Goal: Information Seeking & Learning: Compare options

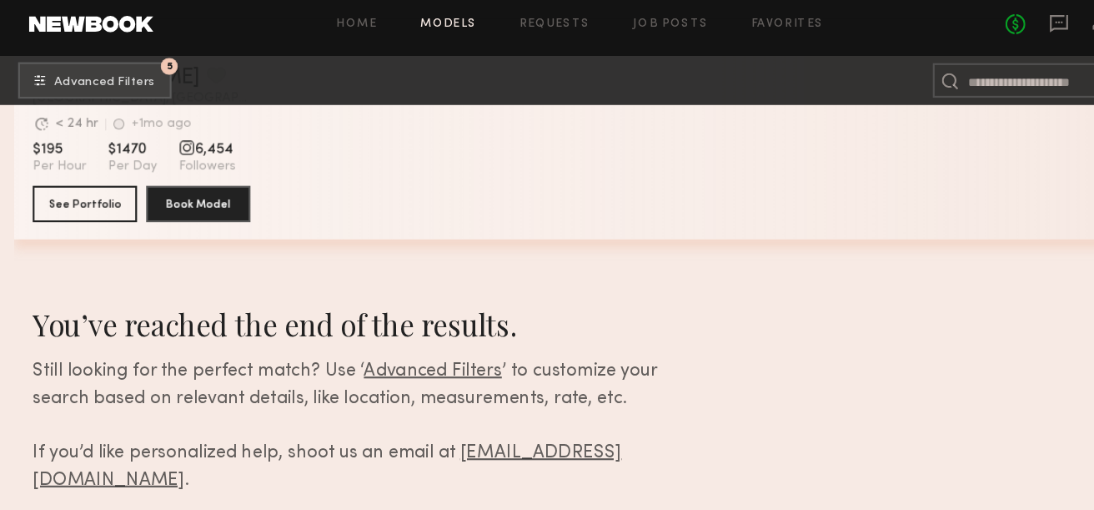
scroll to position [7987, 0]
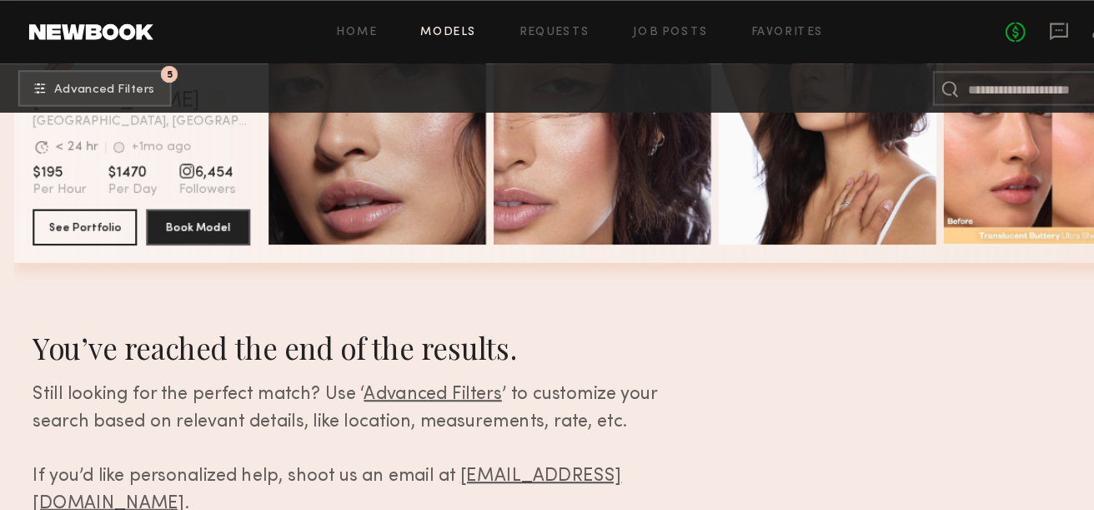
click at [372, 364] on span "Advanced Filters" at bounding box center [397, 362] width 127 height 16
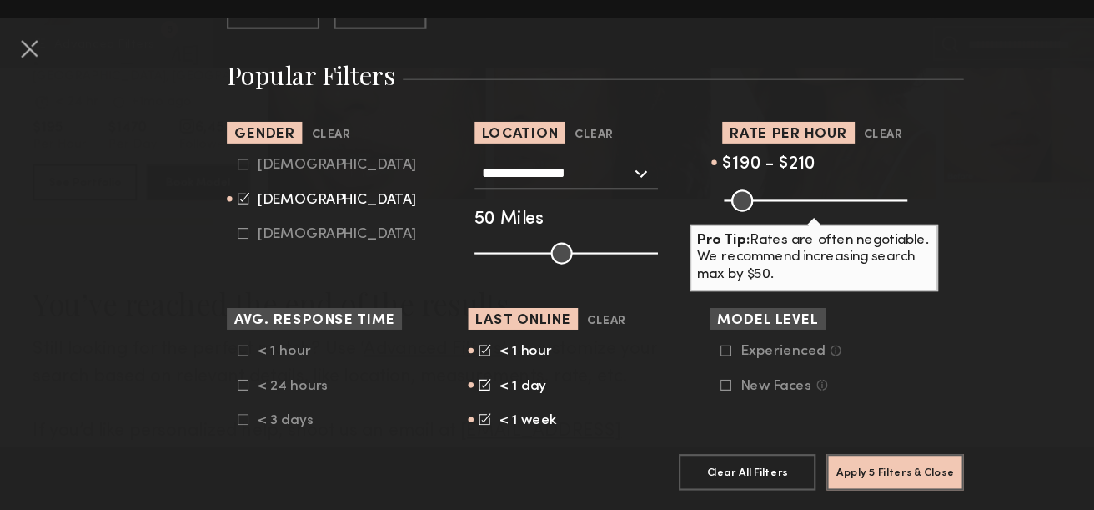
scroll to position [265, 0]
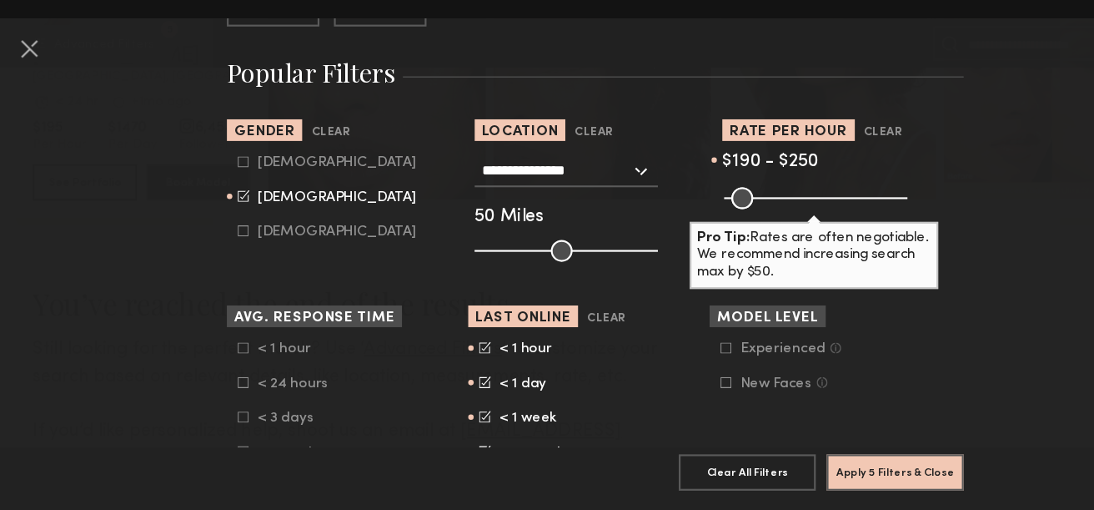
drag, startPoint x: 735, startPoint y: 220, endPoint x: 745, endPoint y: 219, distance: 10.0
type input "***"
click at [745, 219] on input "range" at bounding box center [749, 223] width 168 height 20
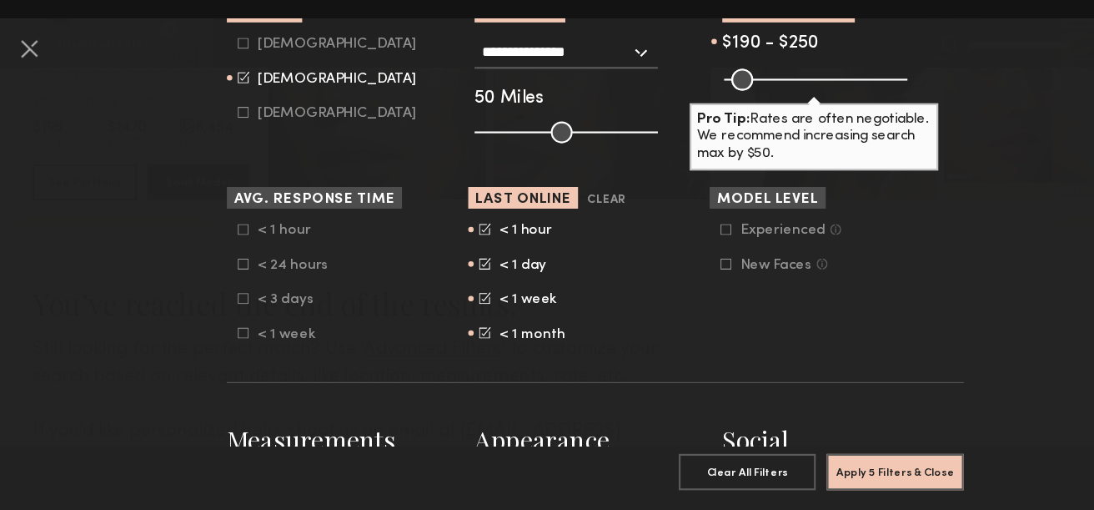
scroll to position [379, 0]
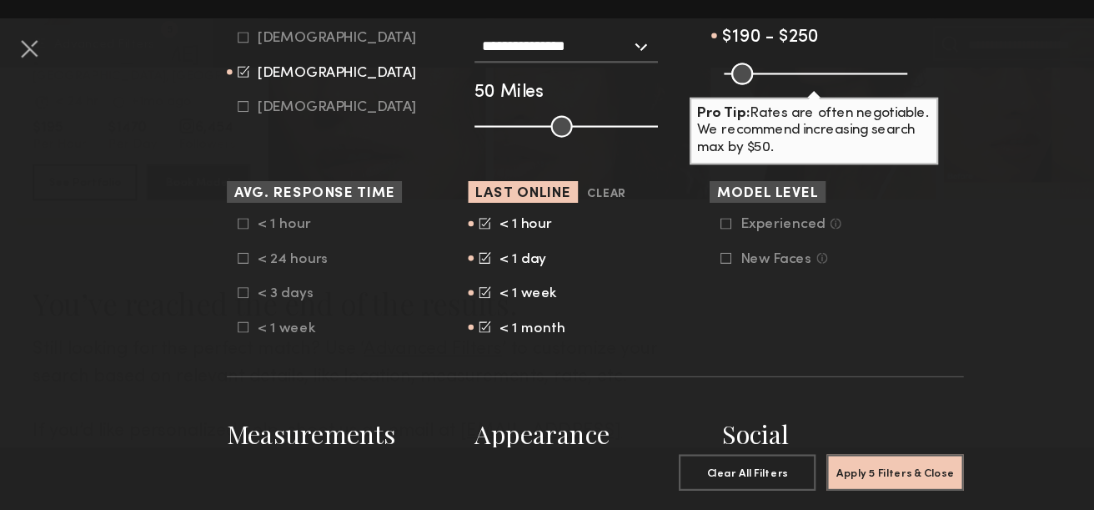
click at [668, 245] on icon at bounding box center [667, 246] width 10 height 10
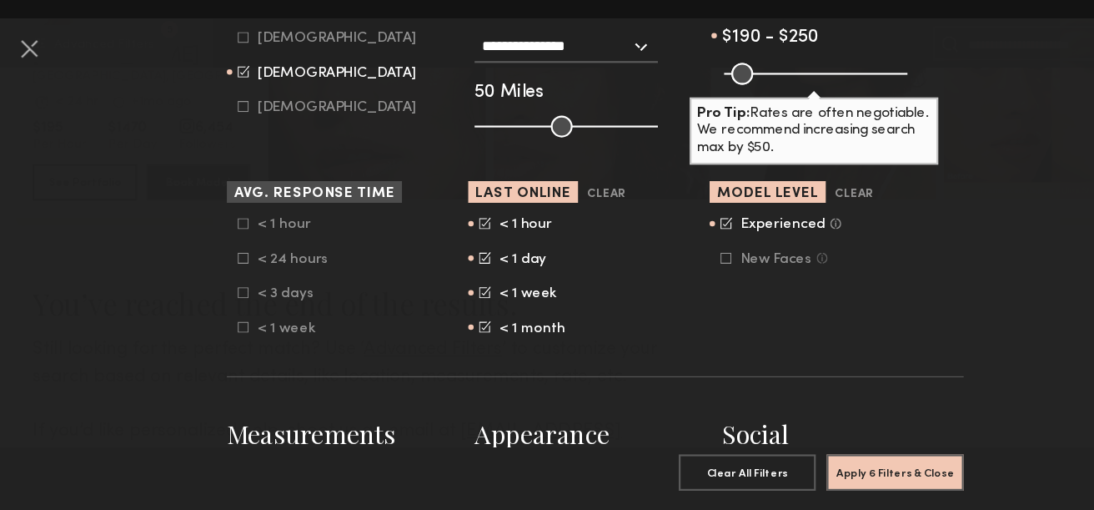
click at [668, 278] on icon at bounding box center [667, 278] width 10 height 10
click at [223, 249] on icon at bounding box center [223, 246] width 10 height 10
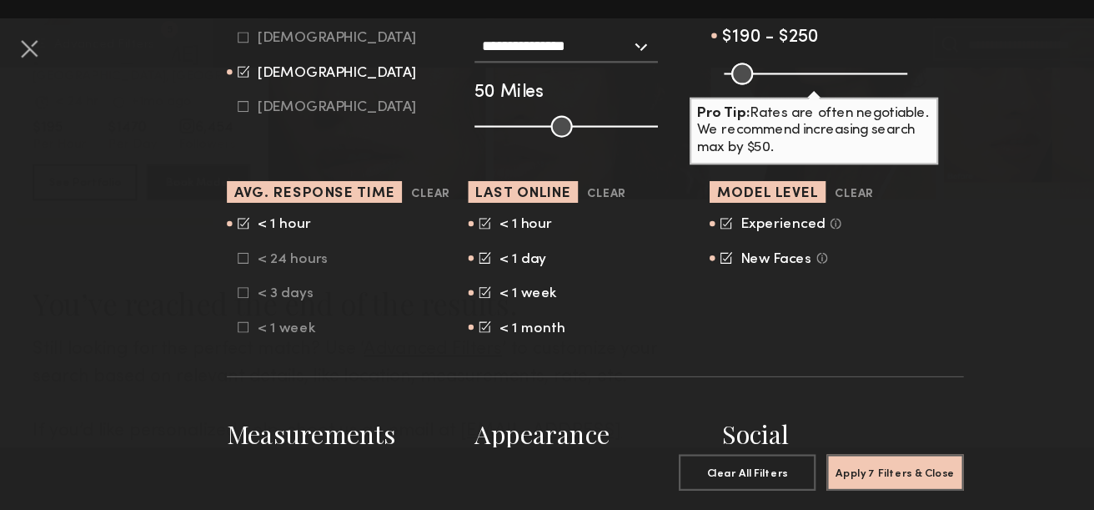
click at [223, 273] on common-framework-checkbox "< 24 hours" at bounding box center [324, 278] width 212 height 15
click at [224, 277] on icon at bounding box center [223, 278] width 10 height 10
click at [224, 308] on icon at bounding box center [223, 309] width 10 height 10
click at [223, 341] on icon at bounding box center [223, 341] width 10 height 10
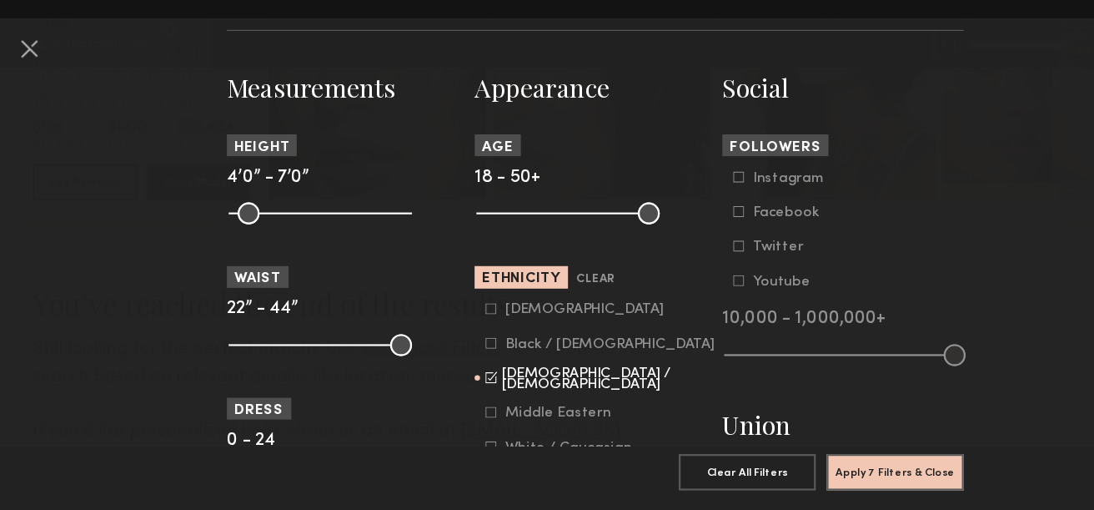
scroll to position [699, 0]
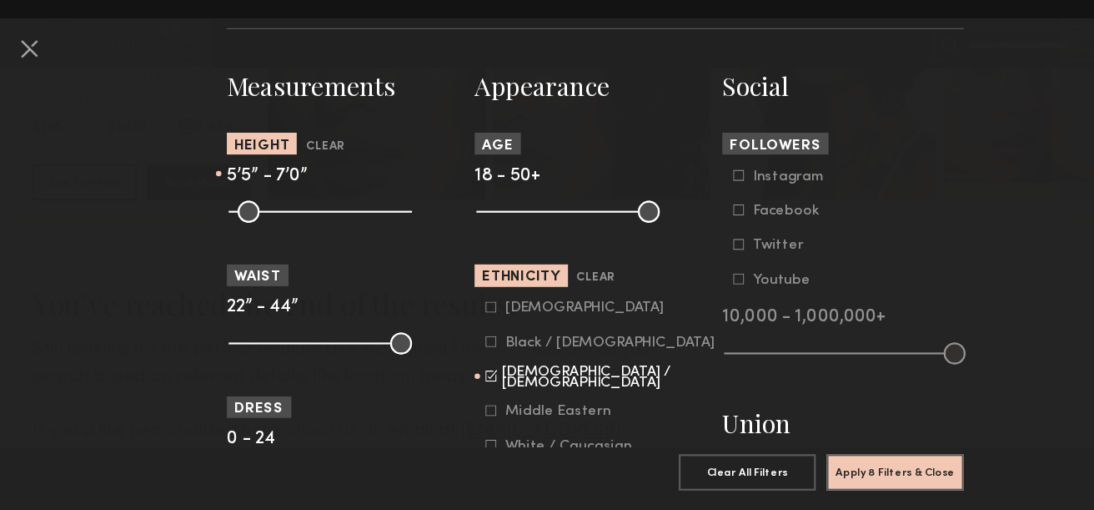
drag, startPoint x: 220, startPoint y: 238, endPoint x: 289, endPoint y: 233, distance: 69.5
type input "**"
click at [289, 233] on input "range" at bounding box center [294, 235] width 168 height 20
drag, startPoint x: 369, startPoint y: 236, endPoint x: 303, endPoint y: 233, distance: 66.8
type input "**"
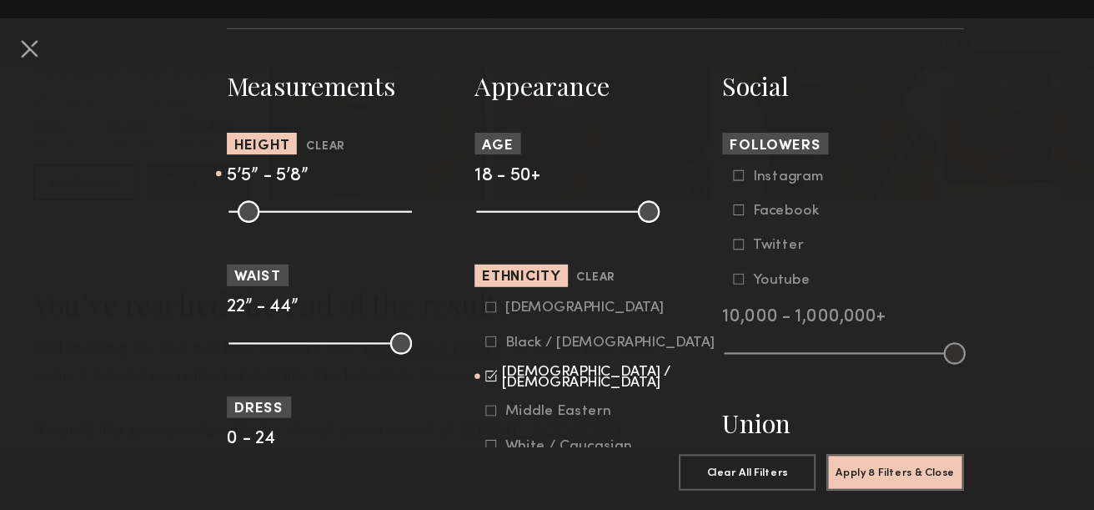
click at [303, 233] on input "range" at bounding box center [294, 235] width 168 height 20
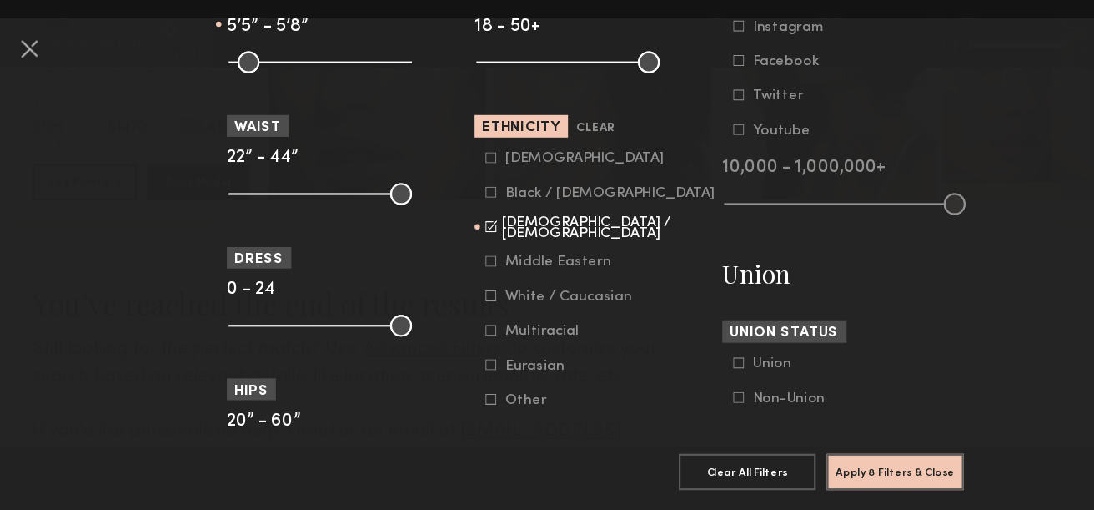
scroll to position [849, 0]
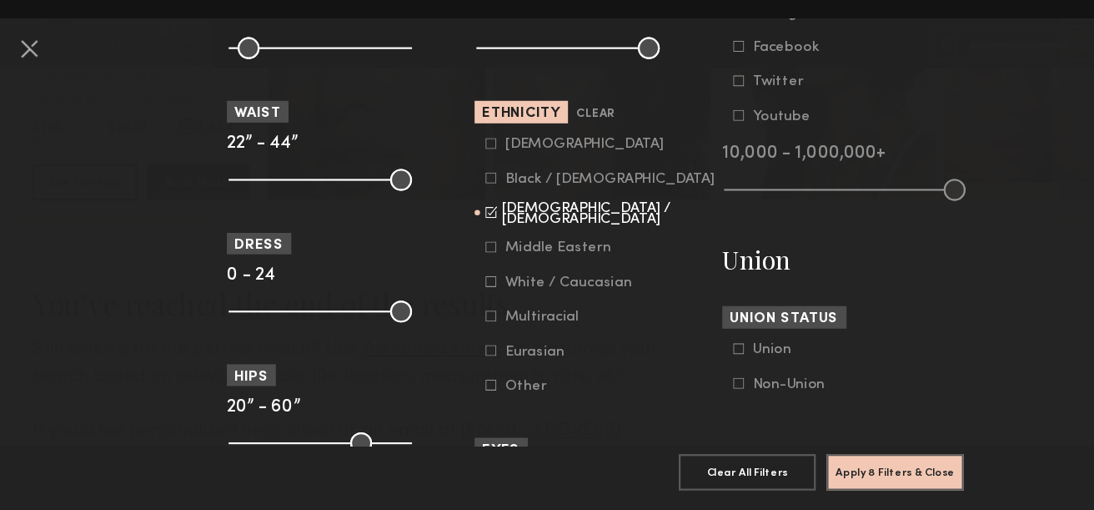
click at [450, 334] on icon at bounding box center [451, 331] width 10 height 10
click at [450, 176] on icon at bounding box center [451, 173] width 10 height 10
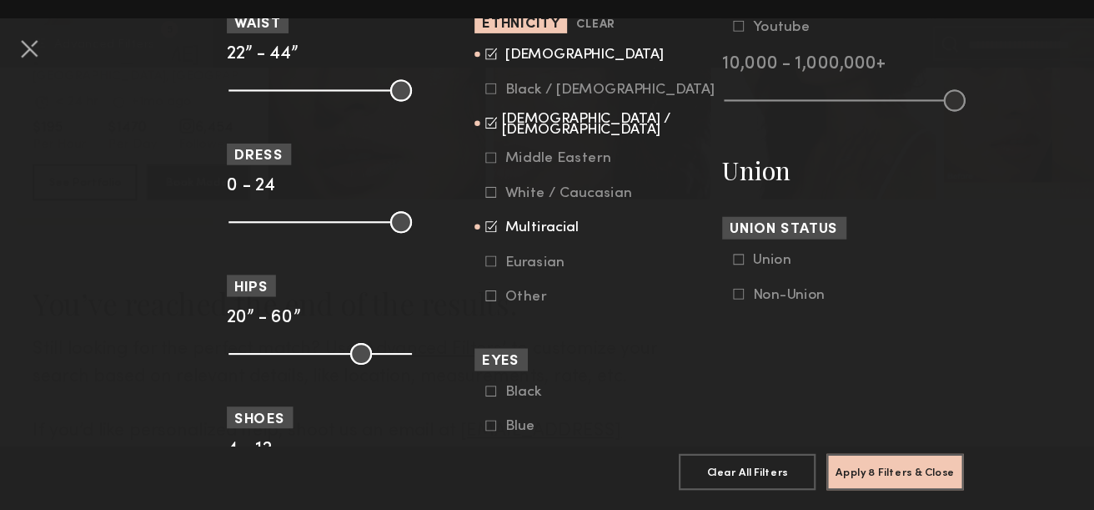
scroll to position [938, 0]
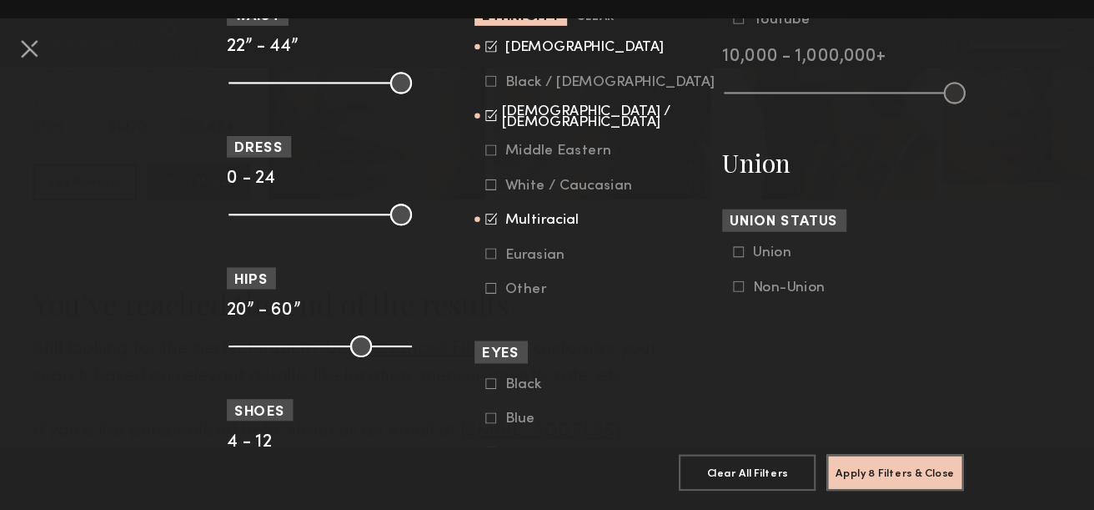
click at [452, 309] on icon at bounding box center [451, 305] width 10 height 10
click at [817, 470] on button "Apply 8 Filters & Close" at bounding box center [823, 473] width 126 height 33
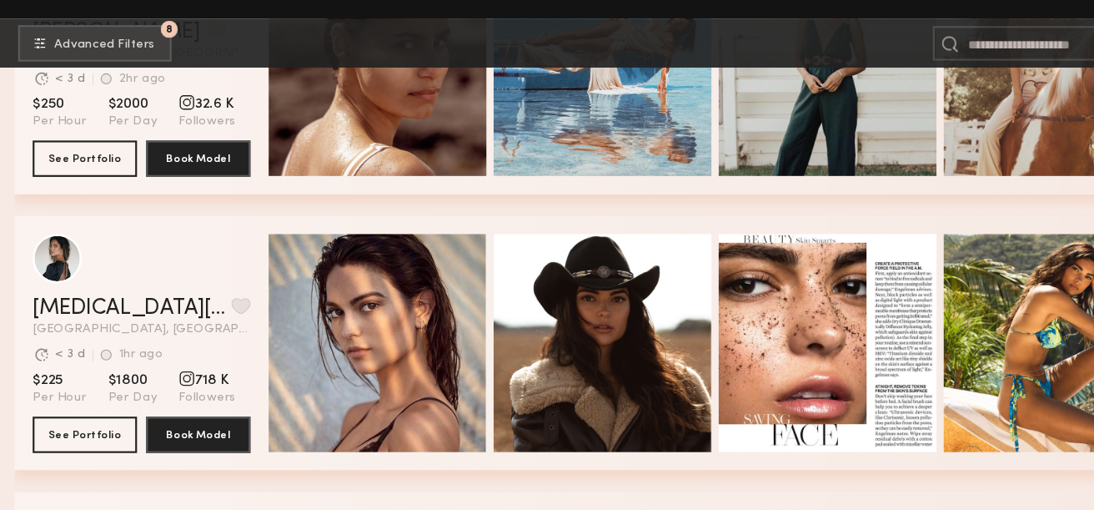
scroll to position [912, 0]
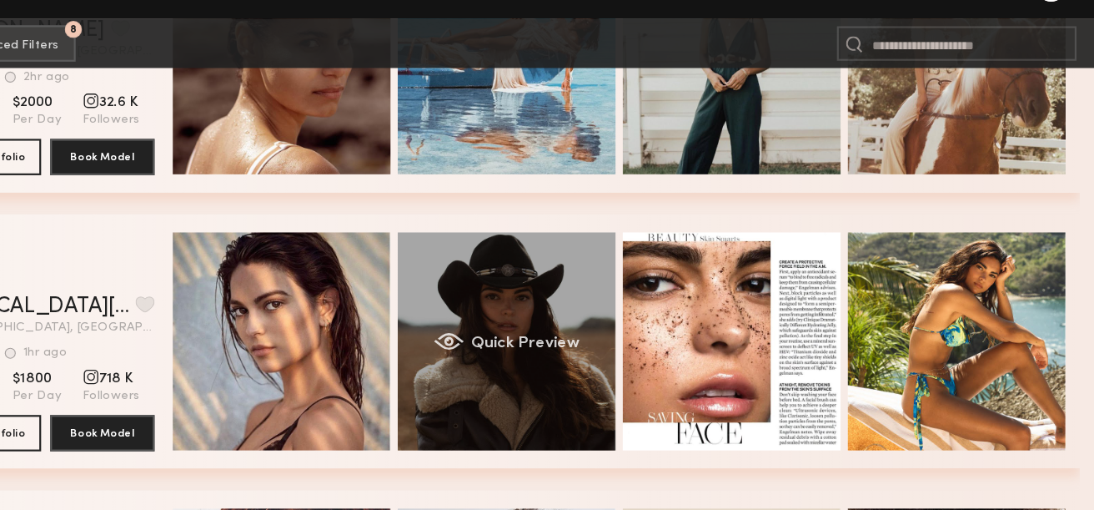
click at [575, 357] on span "Quick Preview" at bounding box center [571, 356] width 100 height 15
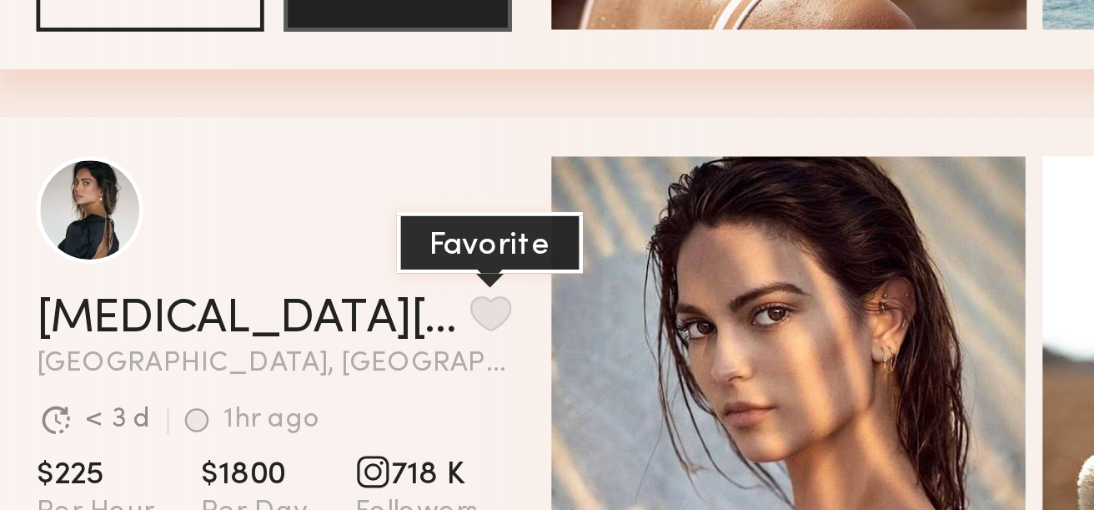
click at [213, 322] on button "grid" at bounding box center [222, 320] width 18 height 15
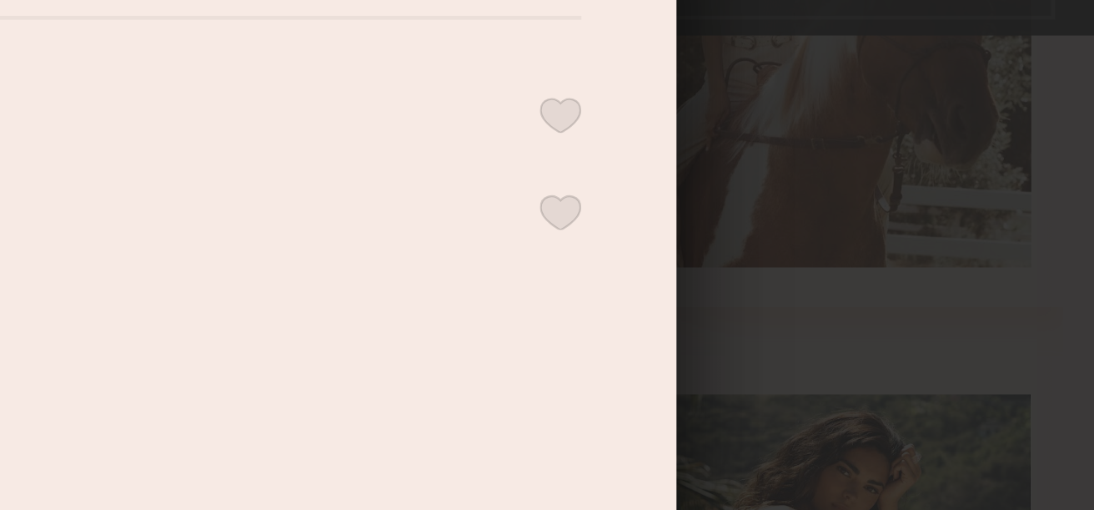
click at [867, 144] on button "button" at bounding box center [870, 136] width 18 height 15
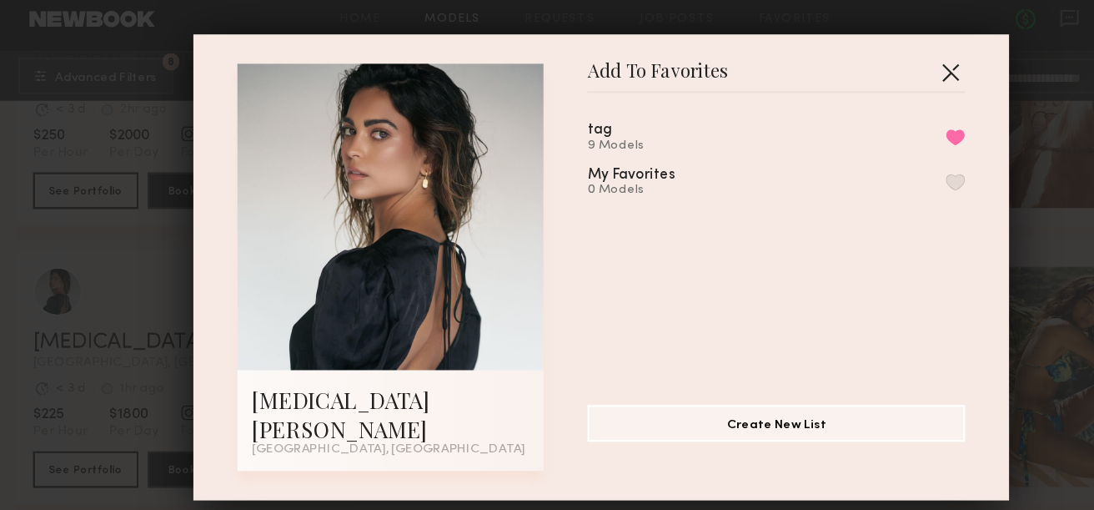
click at [861, 88] on button "button" at bounding box center [864, 77] width 27 height 27
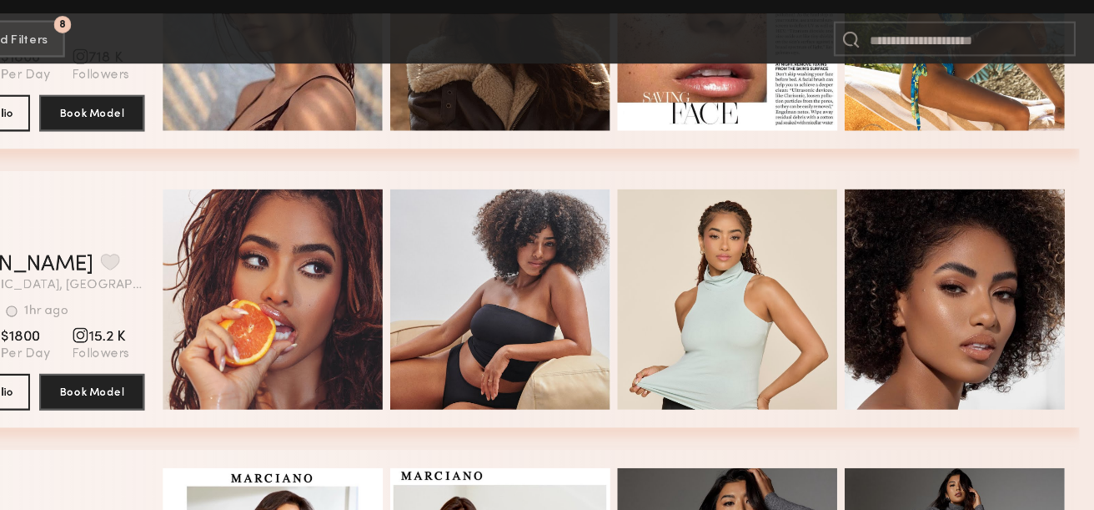
scroll to position [1202, 0]
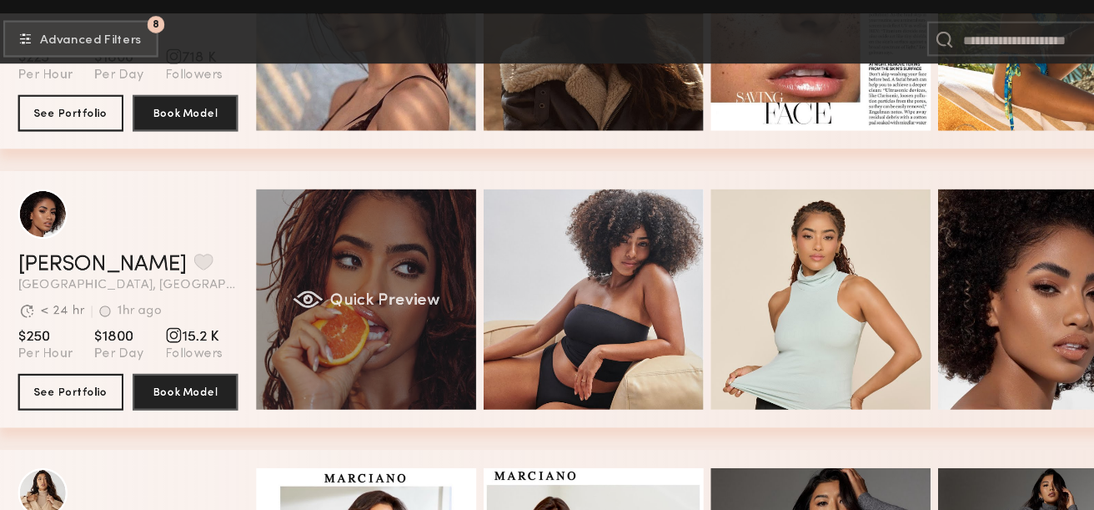
click at [330, 276] on div "Quick Preview" at bounding box center [347, 318] width 200 height 200
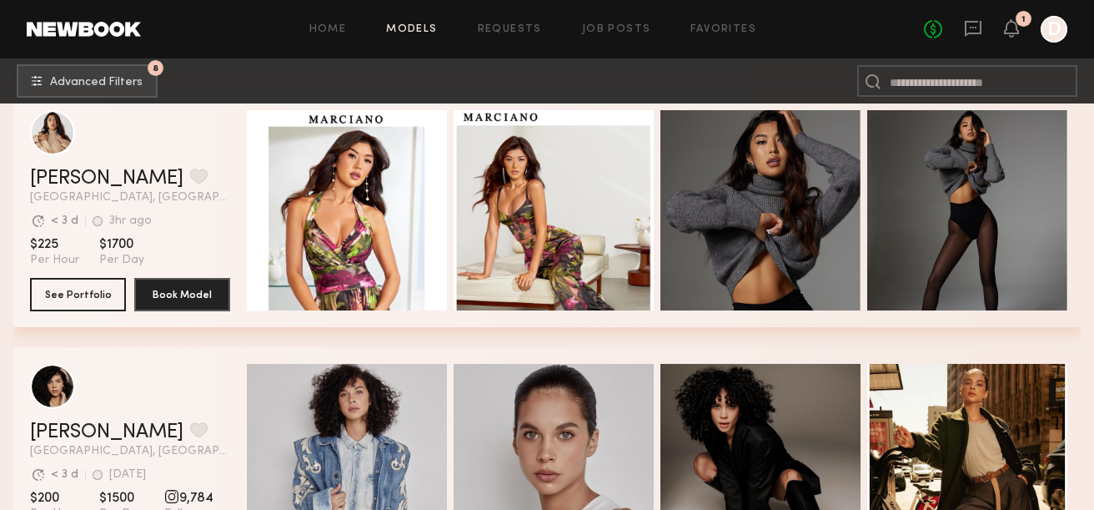
scroll to position [1556, 0]
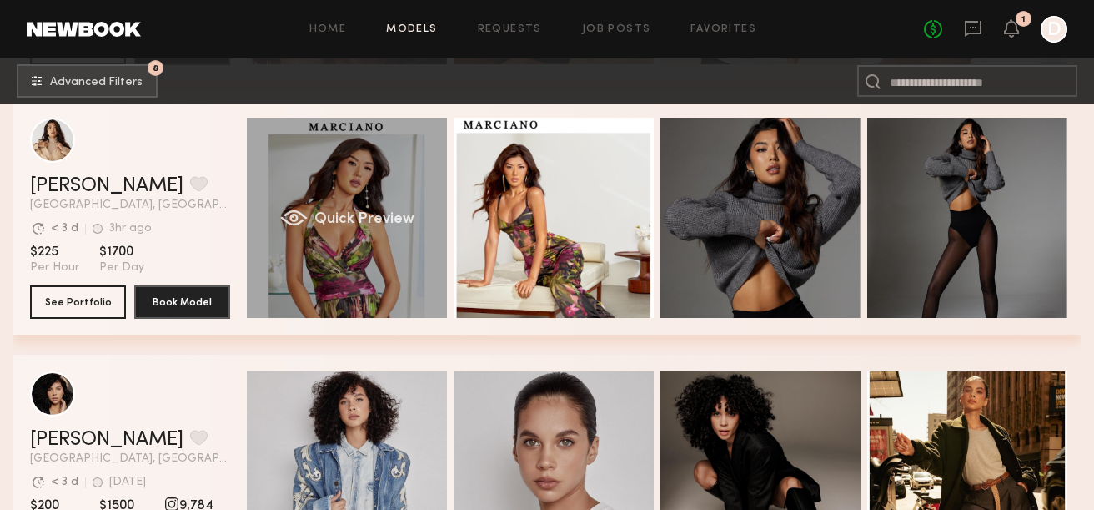
click at [356, 210] on div "Quick Preview" at bounding box center [347, 218] width 200 height 200
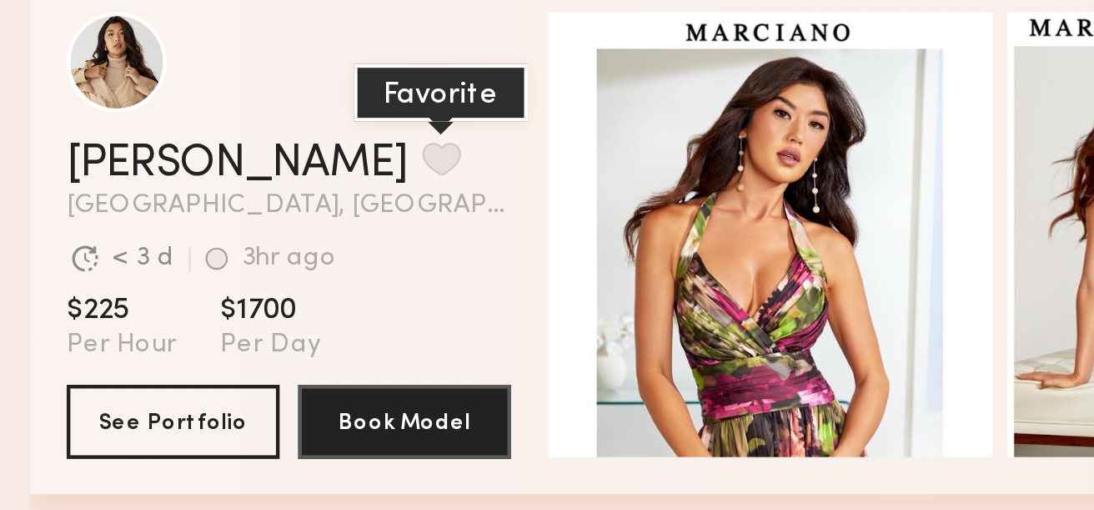
click at [190, 183] on button "grid" at bounding box center [199, 183] width 18 height 15
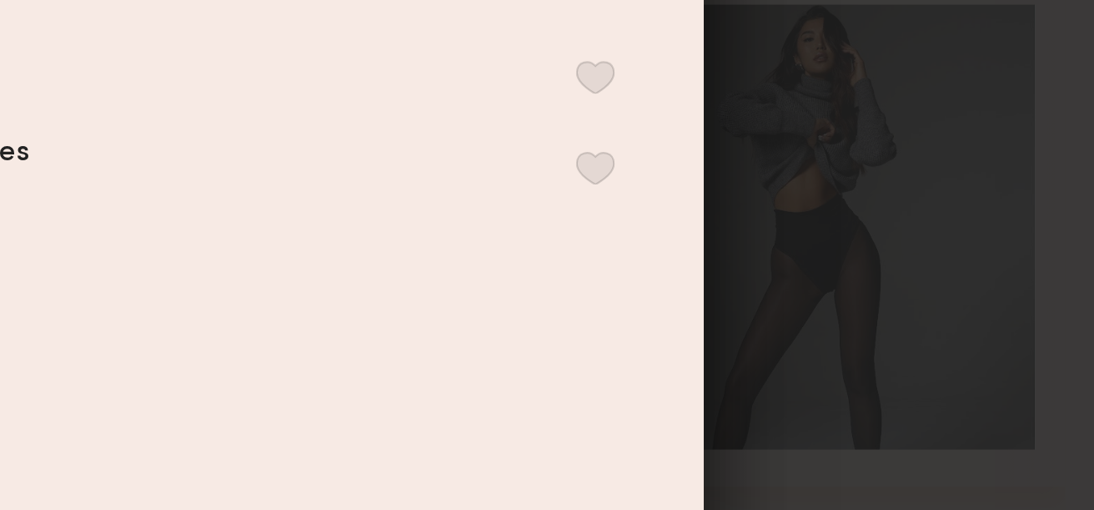
click at [872, 148] on button "button" at bounding box center [870, 150] width 18 height 15
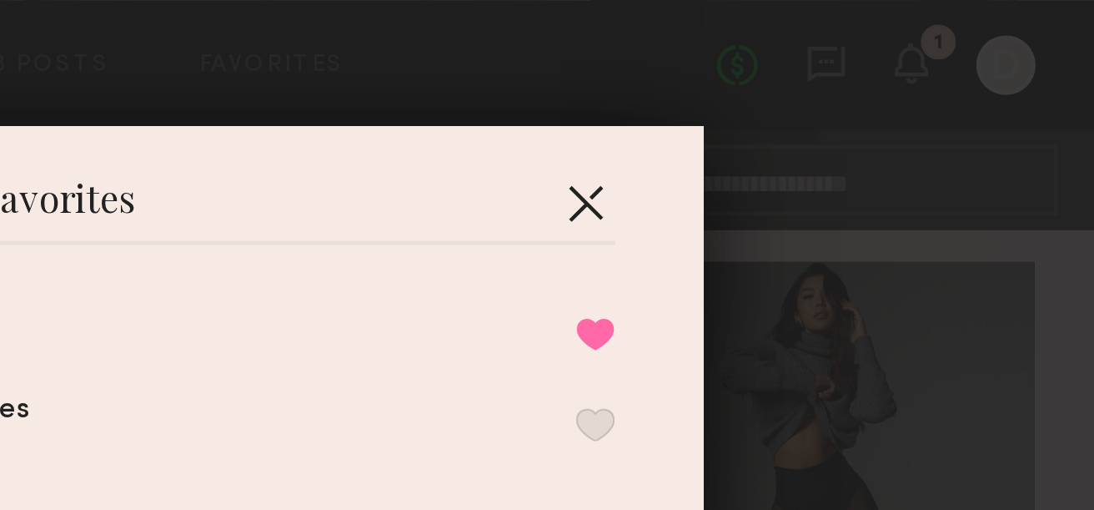
click at [863, 88] on button "button" at bounding box center [864, 91] width 27 height 27
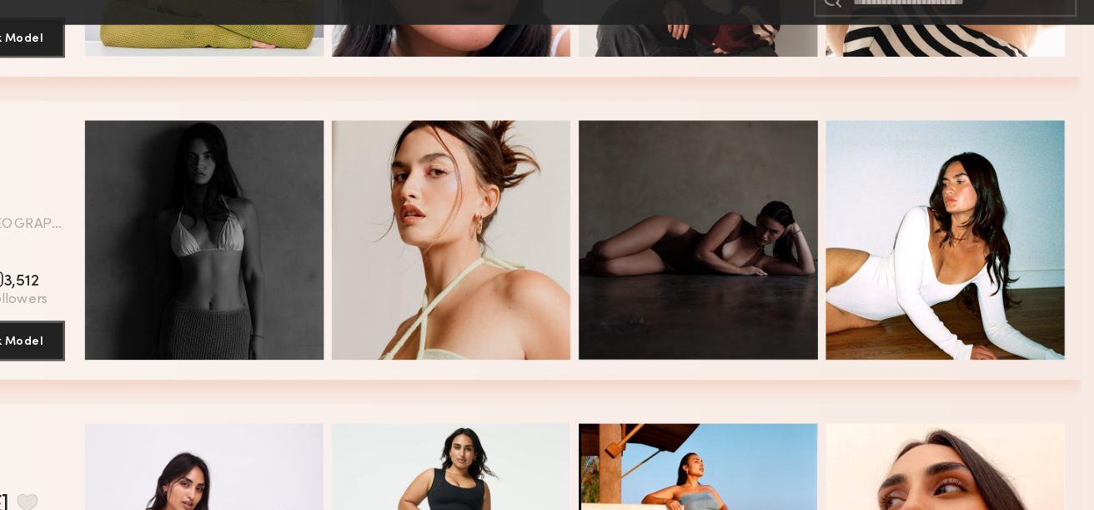
scroll to position [2504, 0]
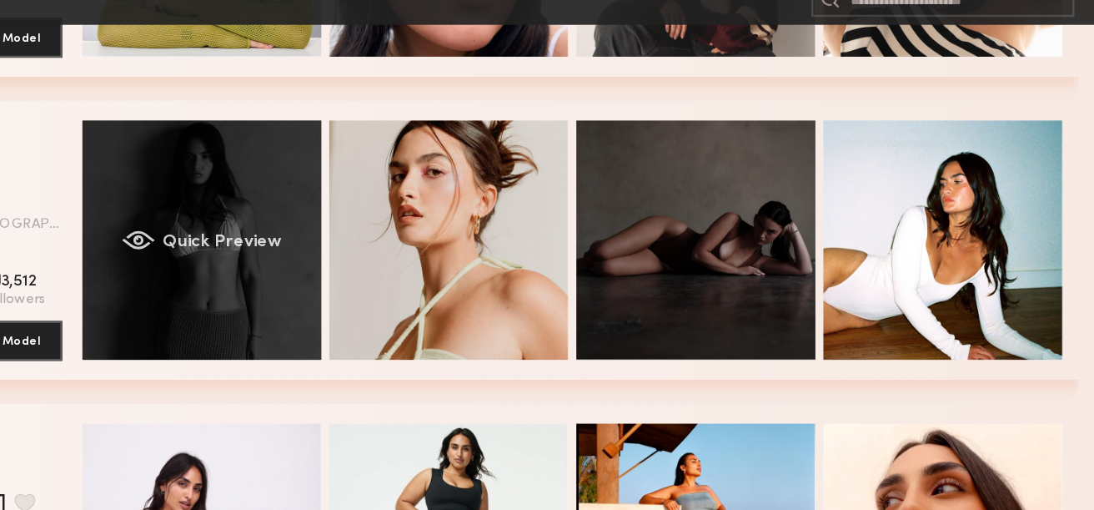
click at [381, 249] on div "Quick Preview" at bounding box center [347, 283] width 200 height 200
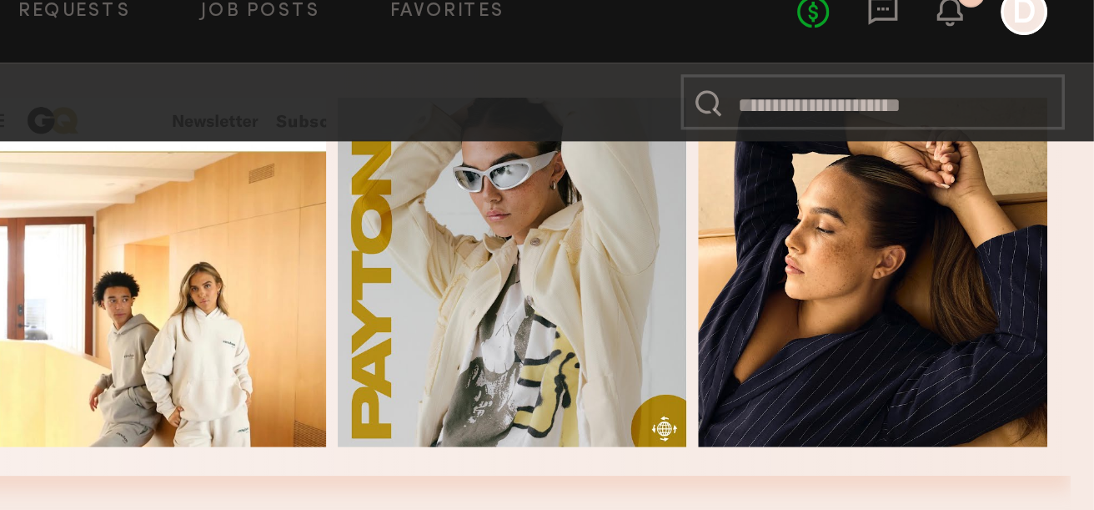
scroll to position [4891, 0]
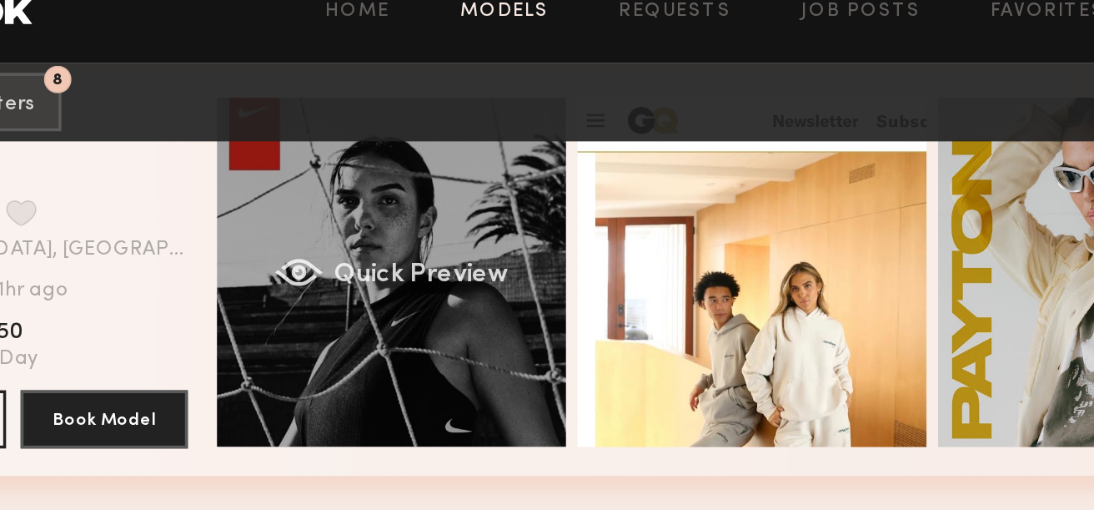
click at [369, 153] on div "Quick Preview" at bounding box center [347, 178] width 200 height 200
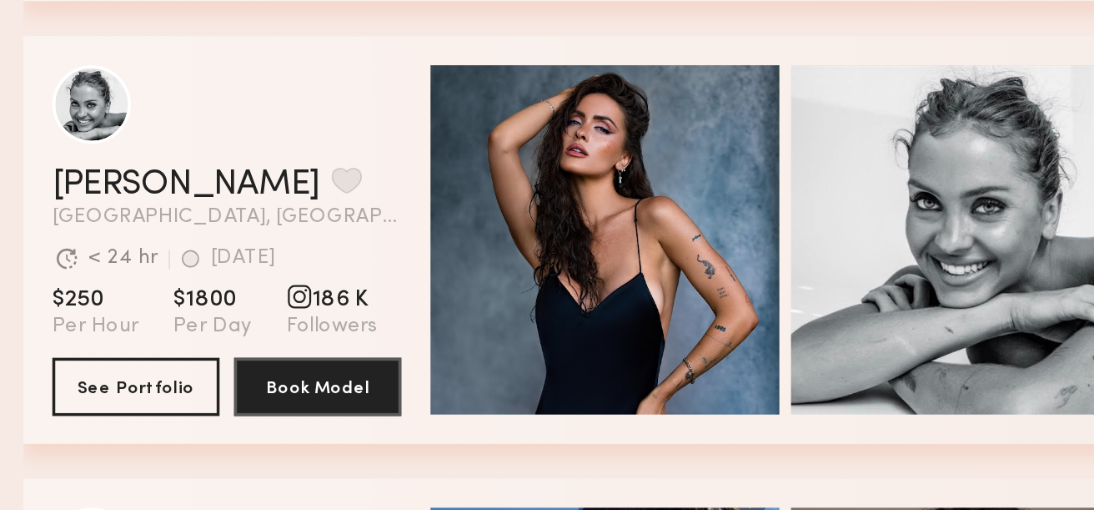
scroll to position [4996, 0]
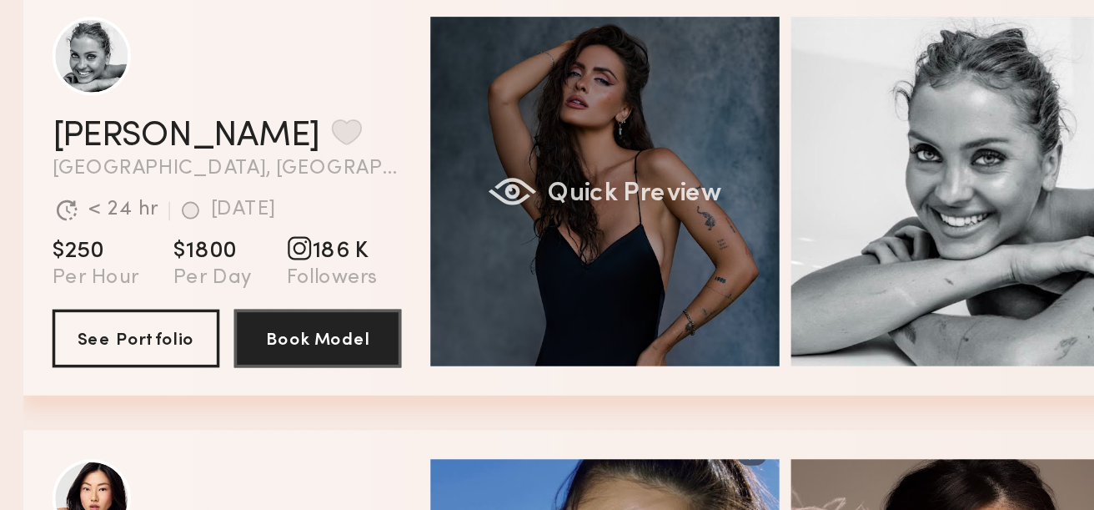
click at [324, 296] on div "Quick Preview" at bounding box center [347, 327] width 200 height 200
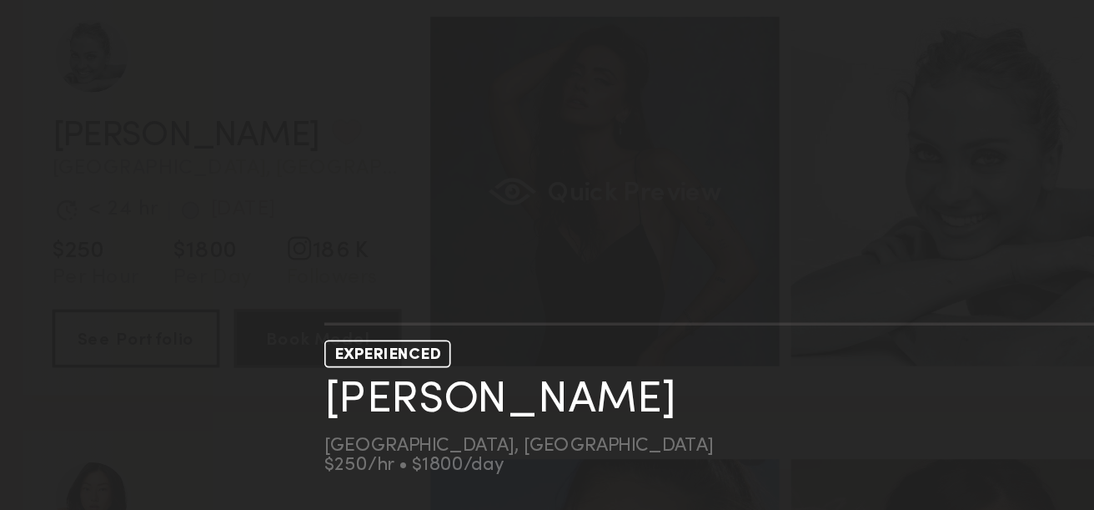
scroll to position [4995, 0]
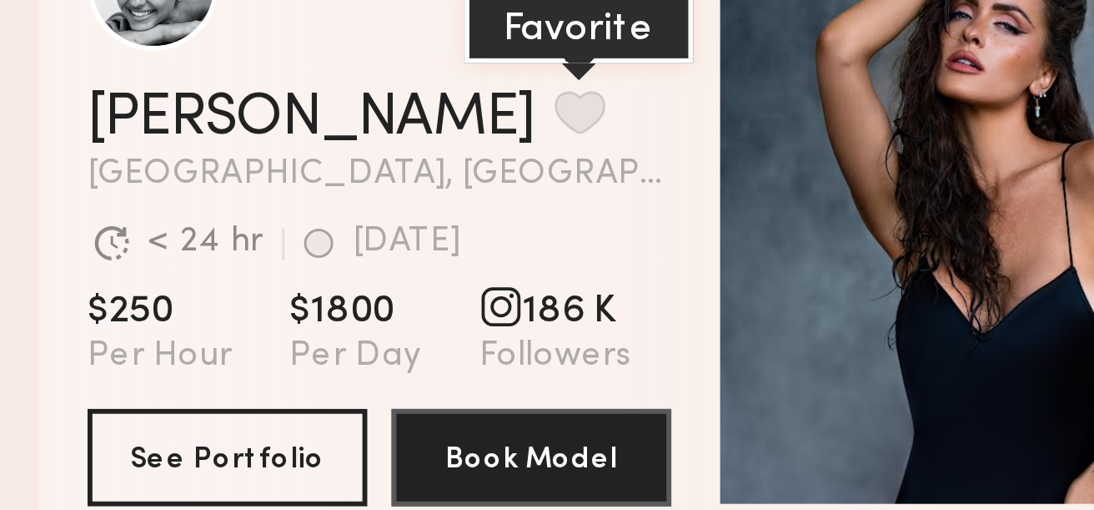
click at [190, 291] on button "grid" at bounding box center [199, 293] width 18 height 15
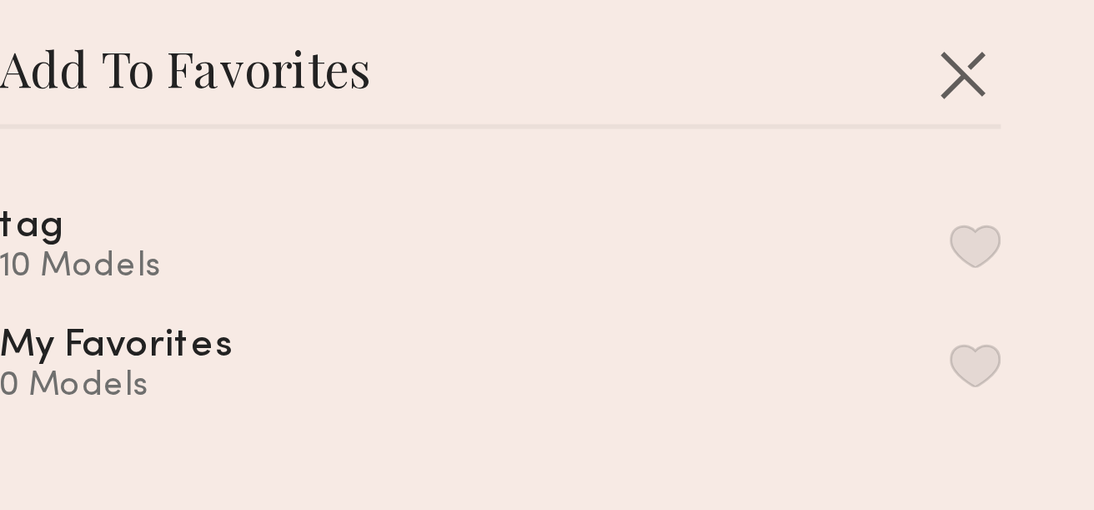
click at [870, 149] on button "button" at bounding box center [870, 150] width 18 height 15
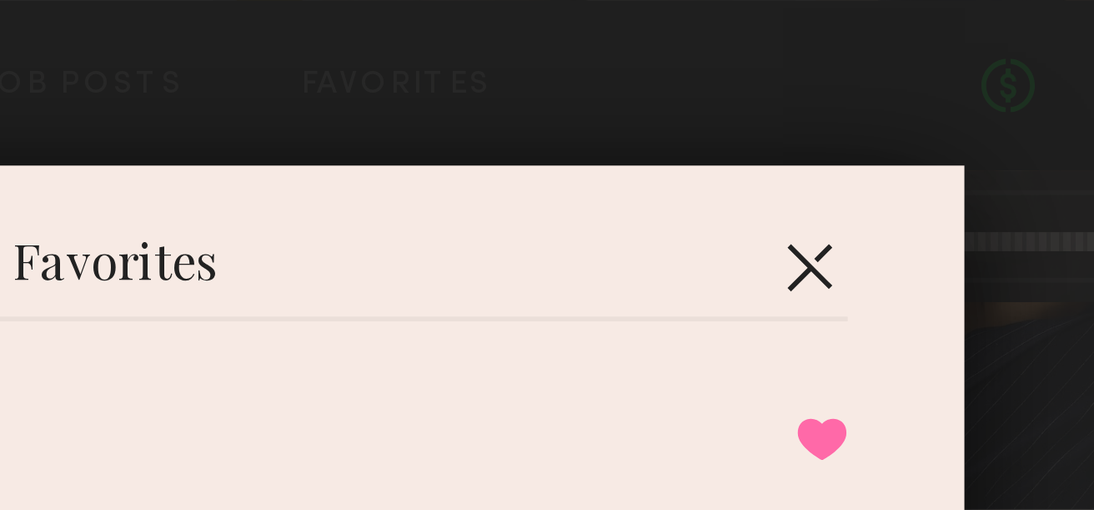
click at [867, 86] on button "button" at bounding box center [864, 91] width 27 height 27
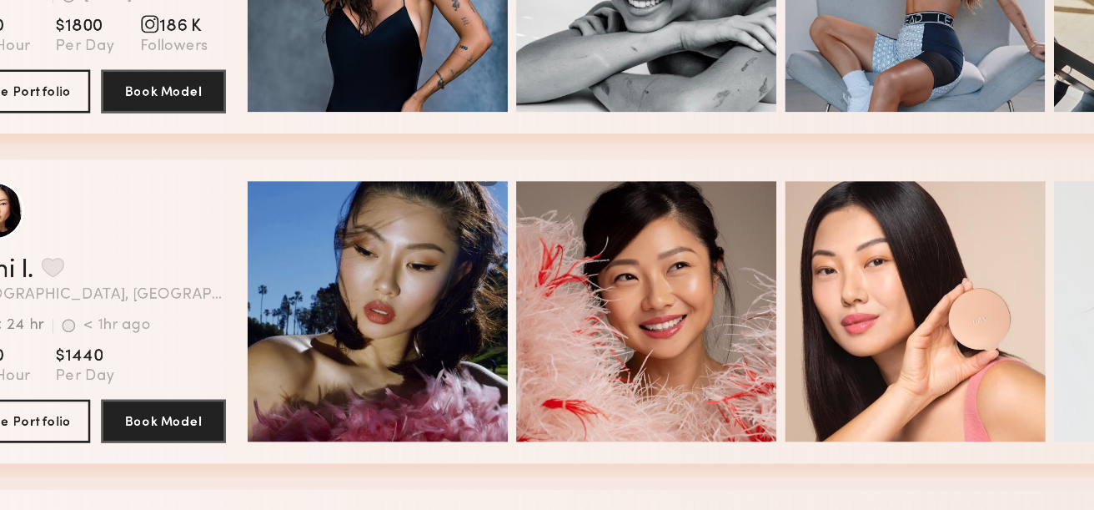
scroll to position [5255, 0]
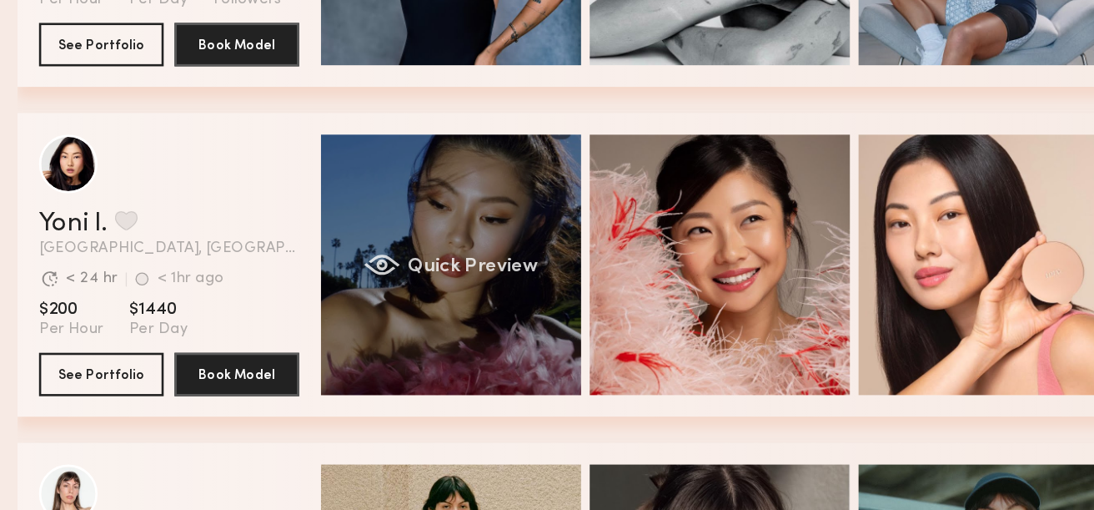
click at [346, 291] on div "Quick Preview" at bounding box center [347, 321] width 200 height 200
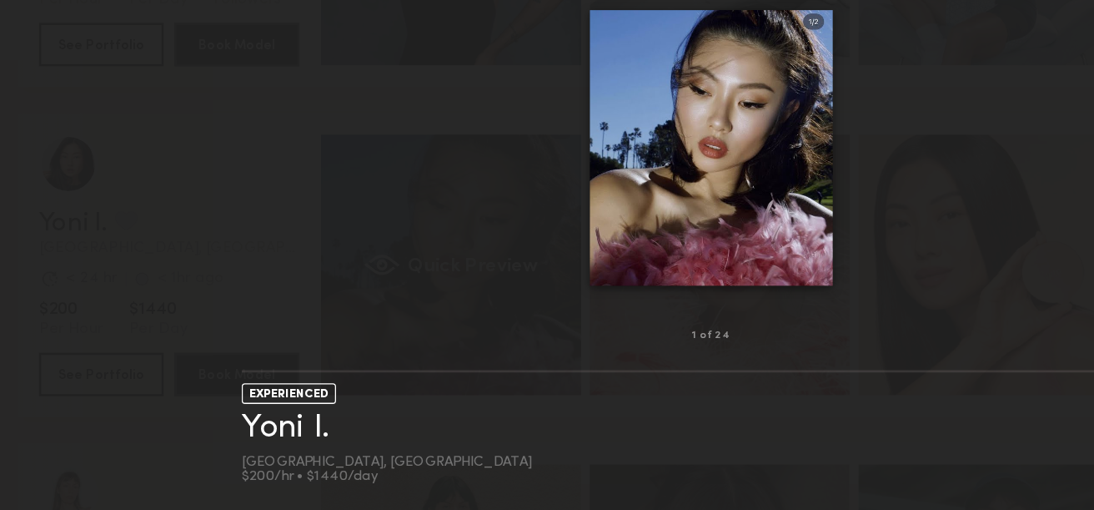
scroll to position [5254, 0]
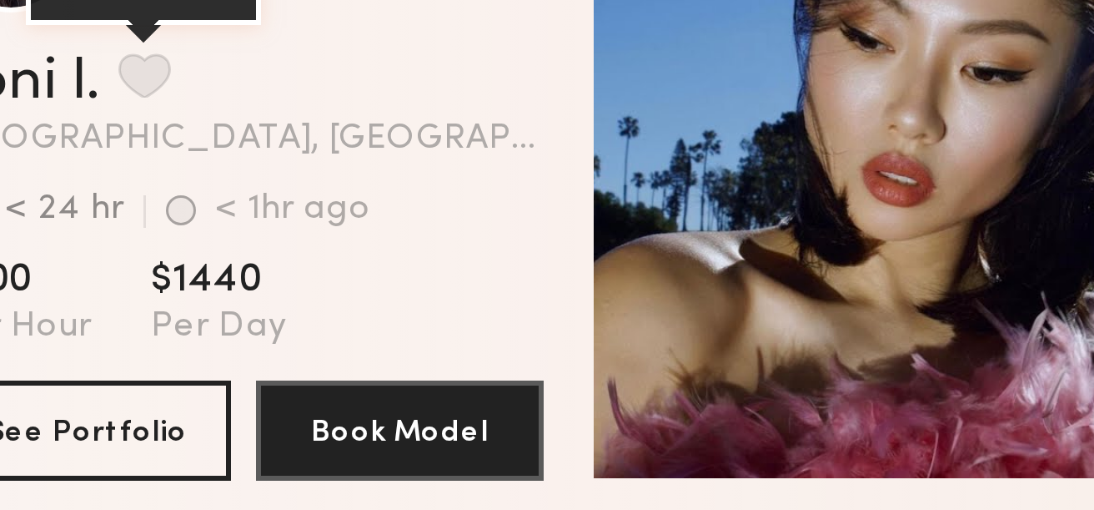
click at [103, 292] on button "grid" at bounding box center [97, 287] width 18 height 15
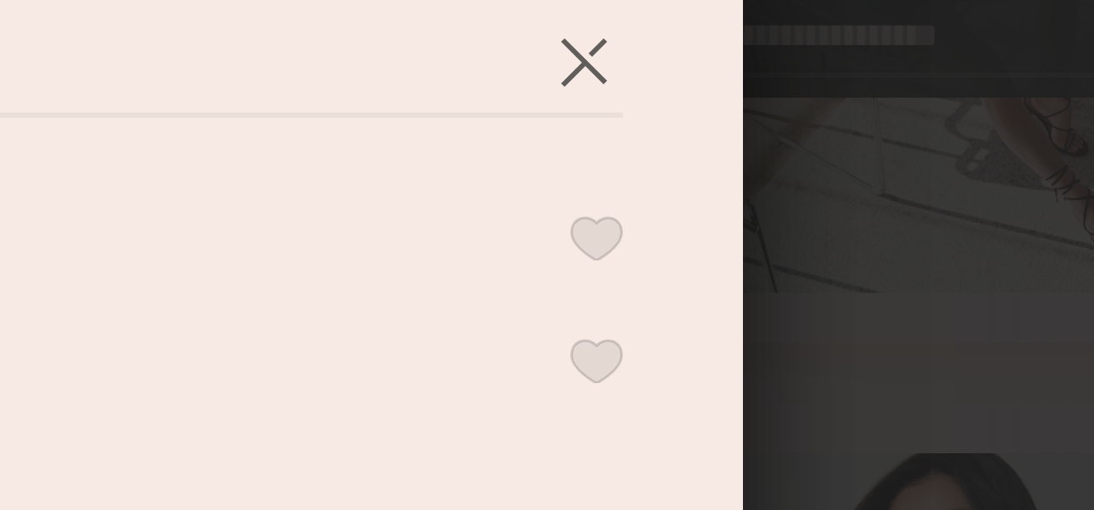
click at [866, 148] on button "button" at bounding box center [870, 150] width 18 height 15
click at [866, 92] on button "button" at bounding box center [864, 91] width 27 height 27
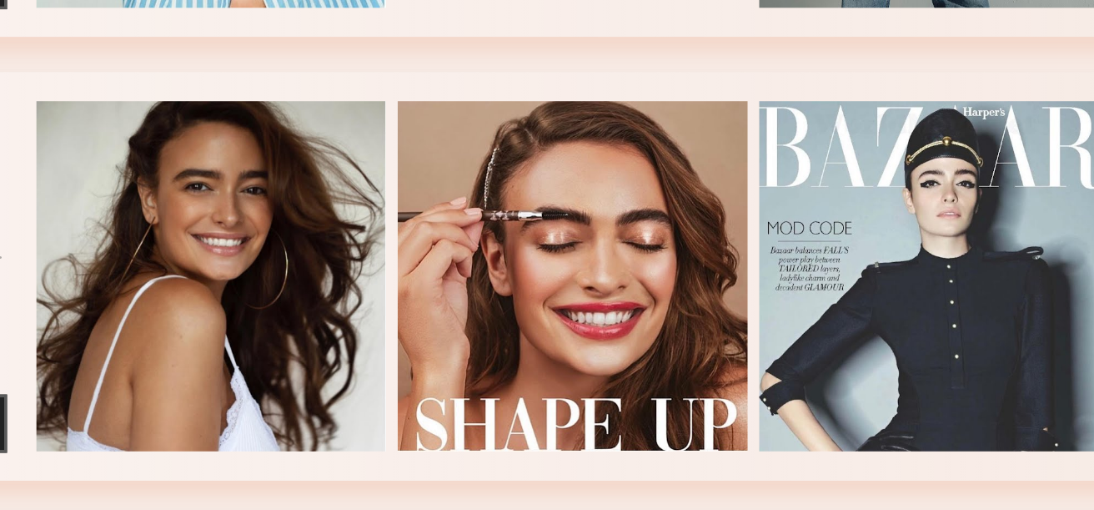
scroll to position [9006, 0]
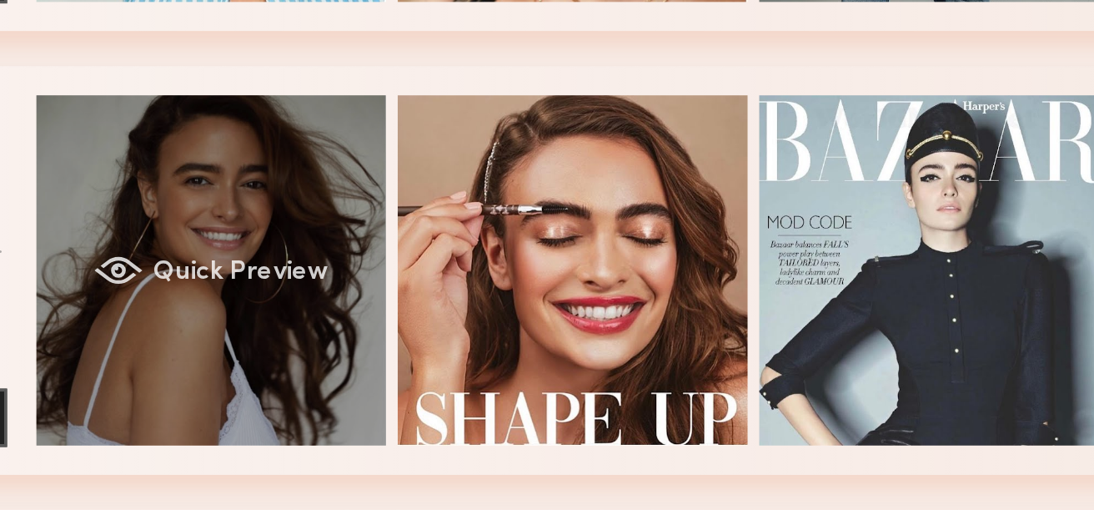
click at [338, 399] on div "Quick Preview" at bounding box center [347, 373] width 200 height 200
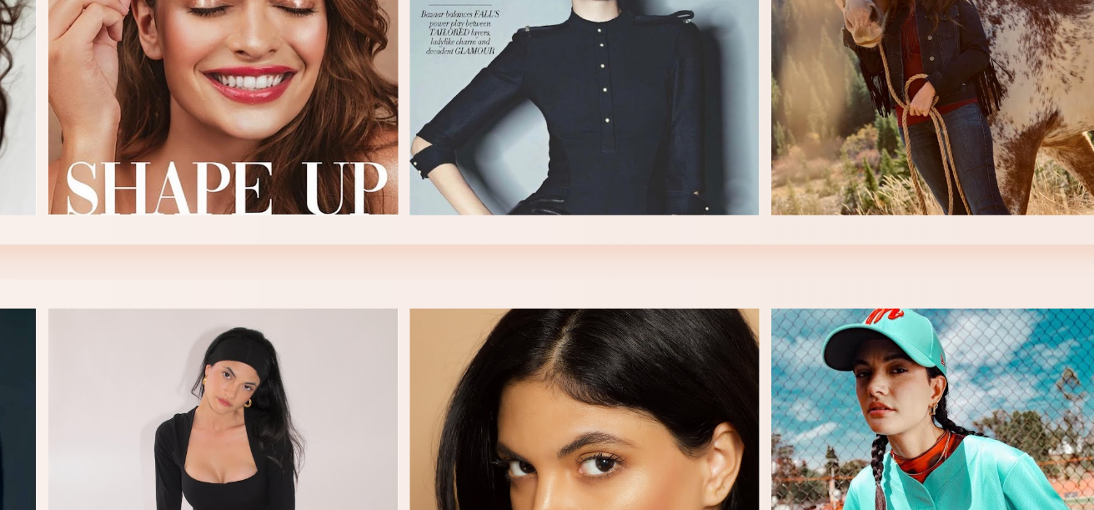
scroll to position [9260, 0]
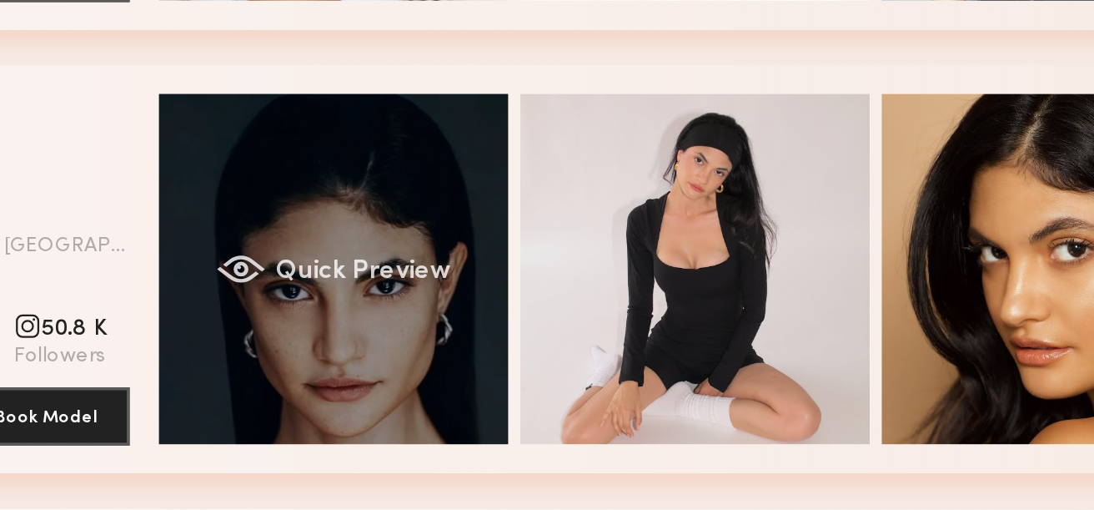
click at [328, 372] on span "Quick Preview" at bounding box center [364, 373] width 100 height 15
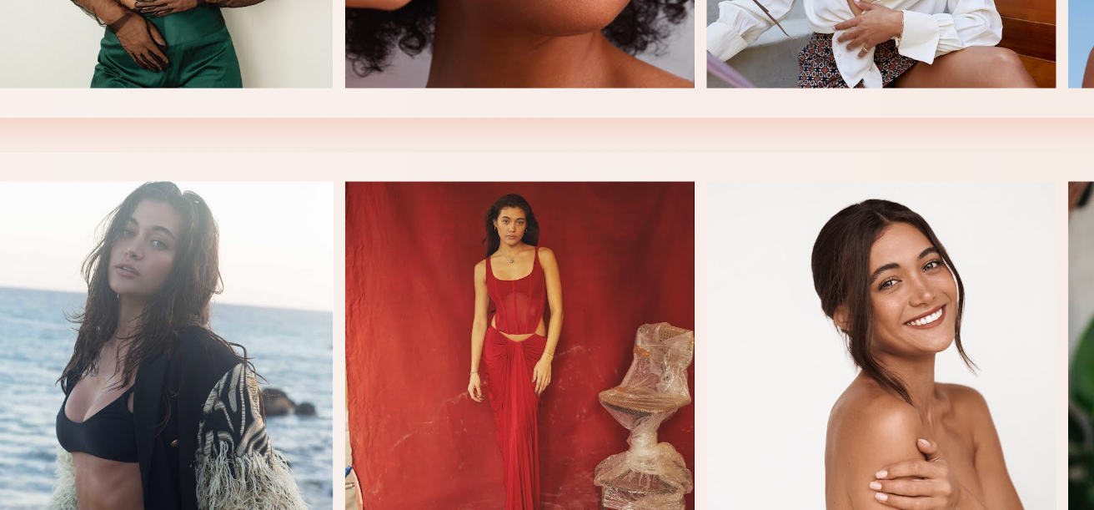
scroll to position [9717, 0]
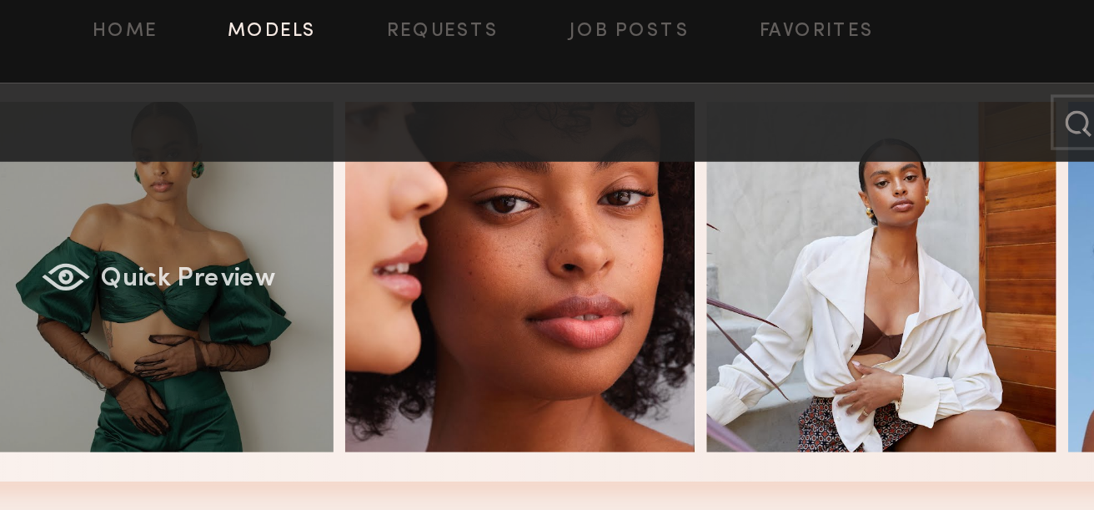
click at [391, 177] on span "Quick Preview" at bounding box center [364, 170] width 100 height 15
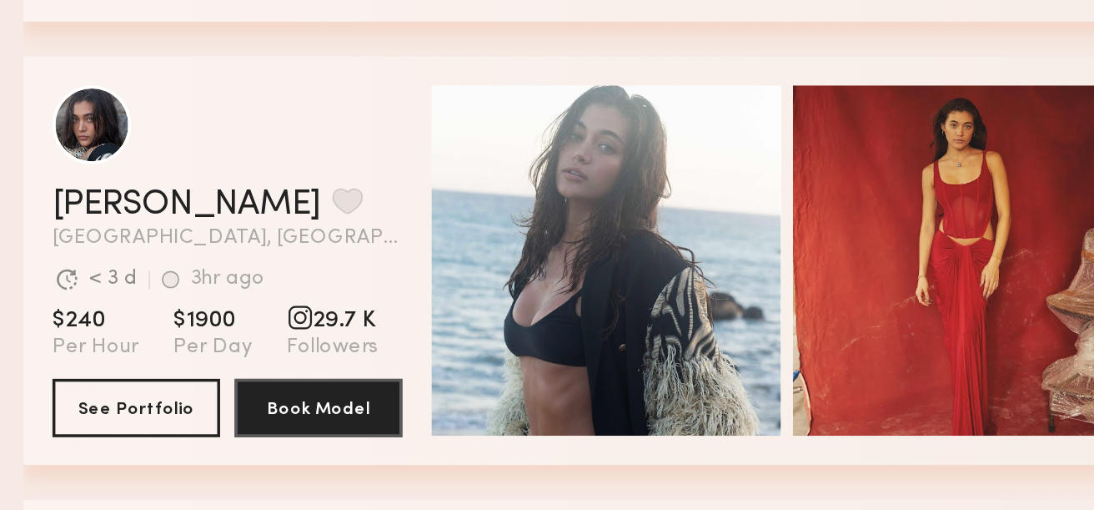
scroll to position [9779, 0]
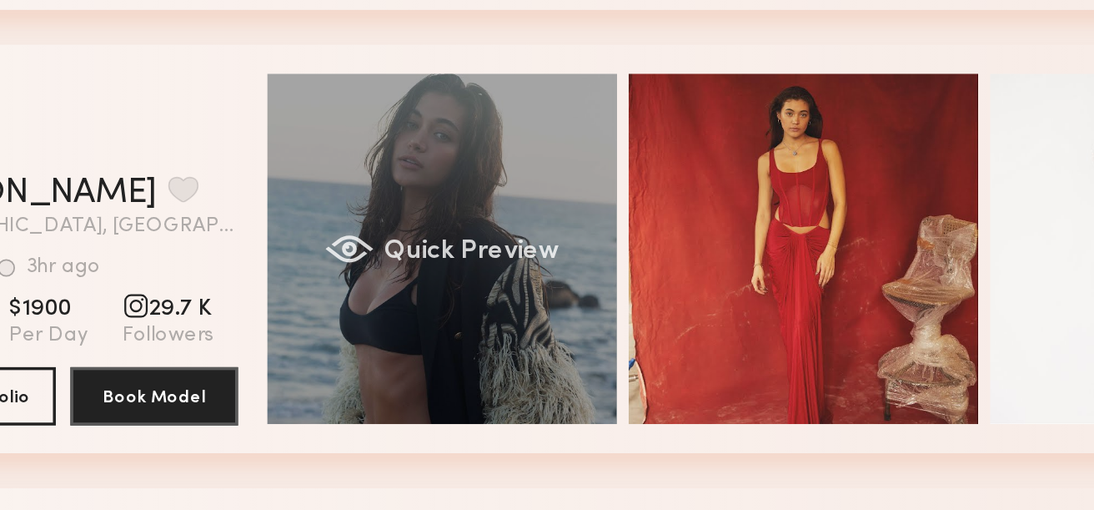
click at [396, 344] on div "Quick Preview" at bounding box center [347, 360] width 200 height 200
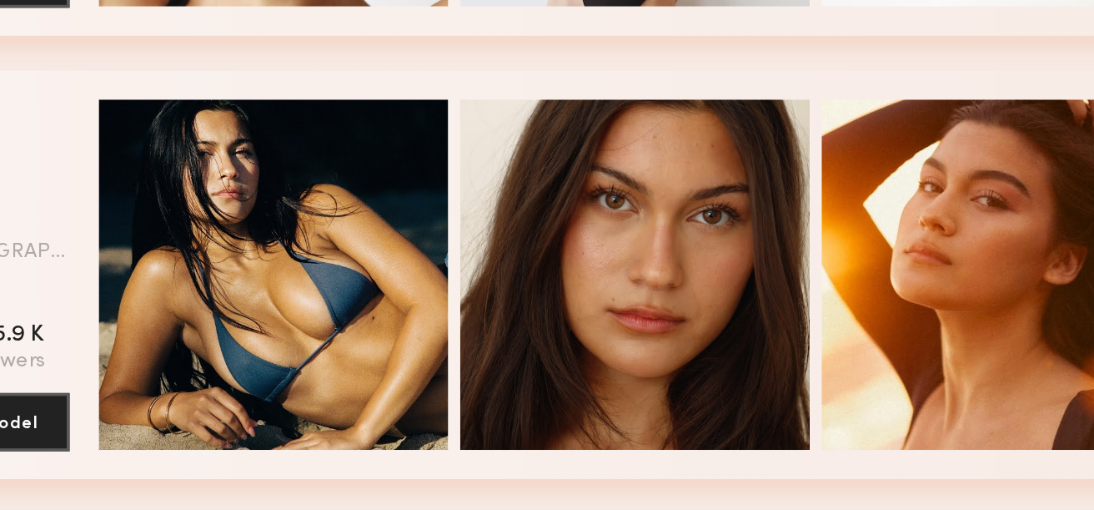
scroll to position [11540, 0]
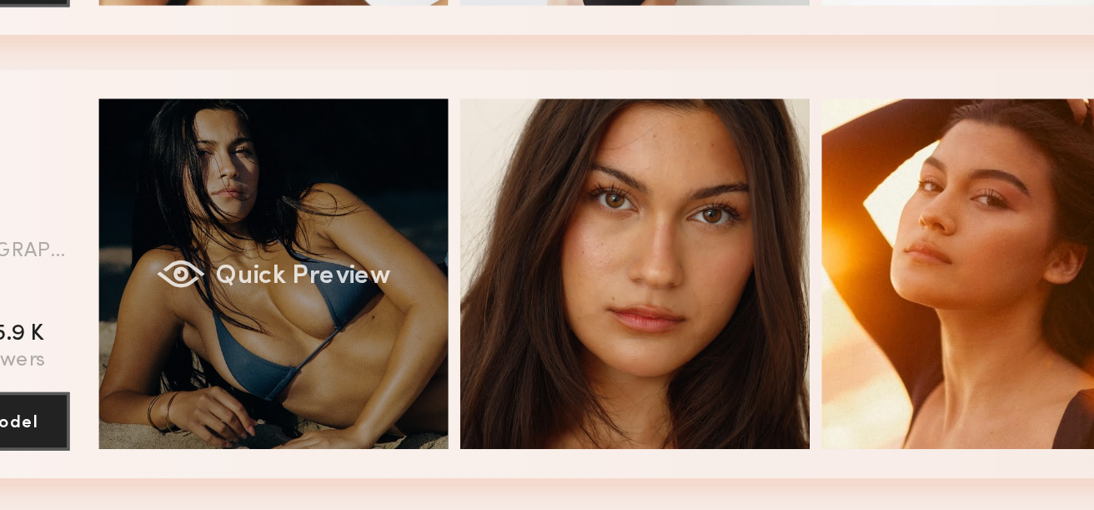
click at [343, 359] on div "Quick Preview" at bounding box center [347, 374] width 200 height 200
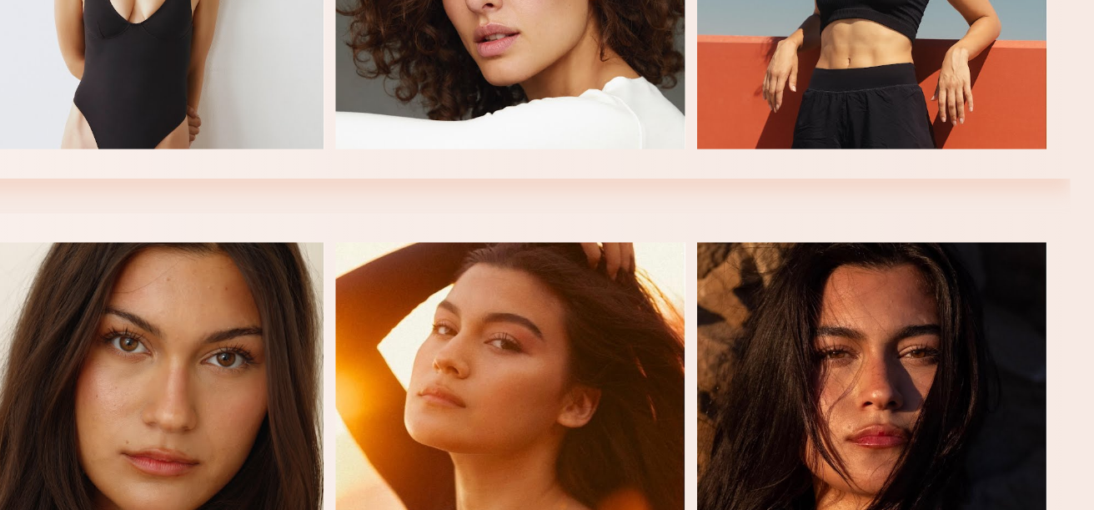
scroll to position [11539, 0]
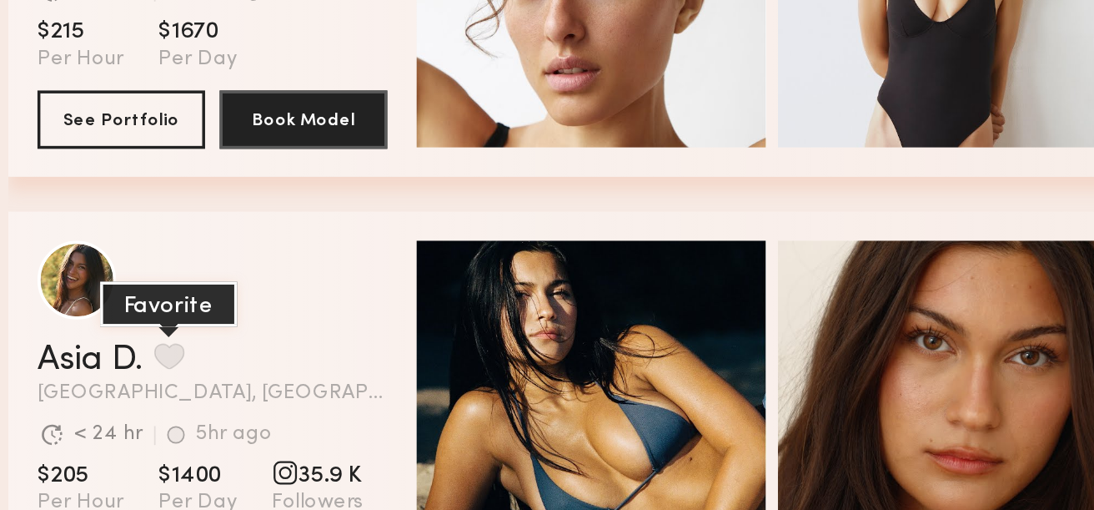
click at [106, 341] on button "grid" at bounding box center [106, 341] width 18 height 15
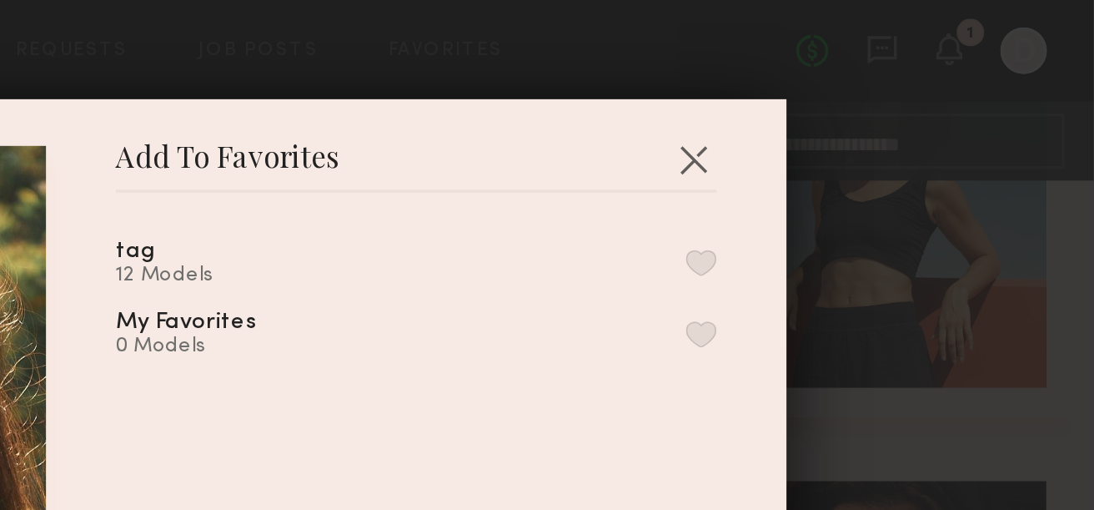
click at [871, 147] on button "button" at bounding box center [870, 150] width 18 height 15
click at [860, 91] on button "button" at bounding box center [864, 91] width 27 height 27
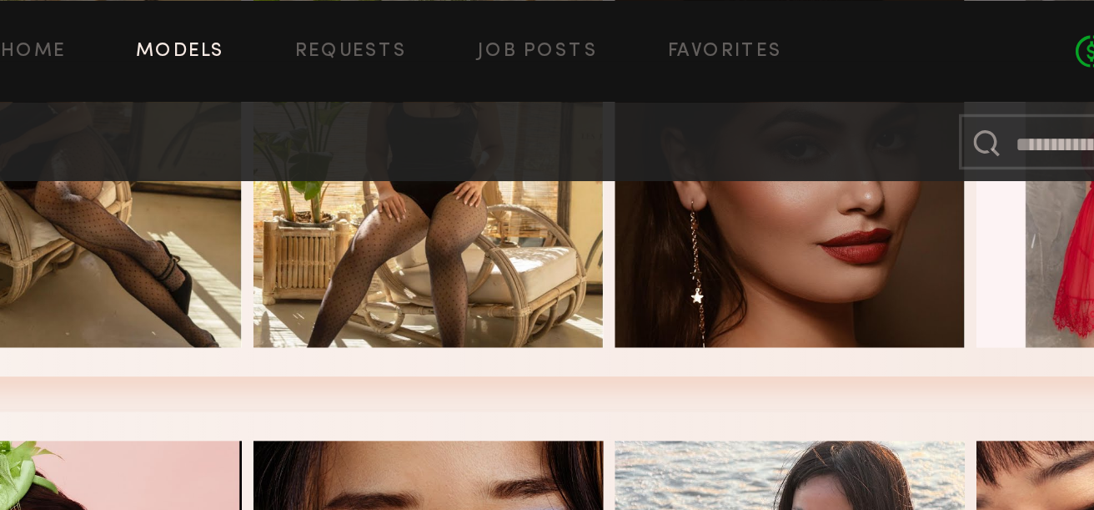
scroll to position [10294, 0]
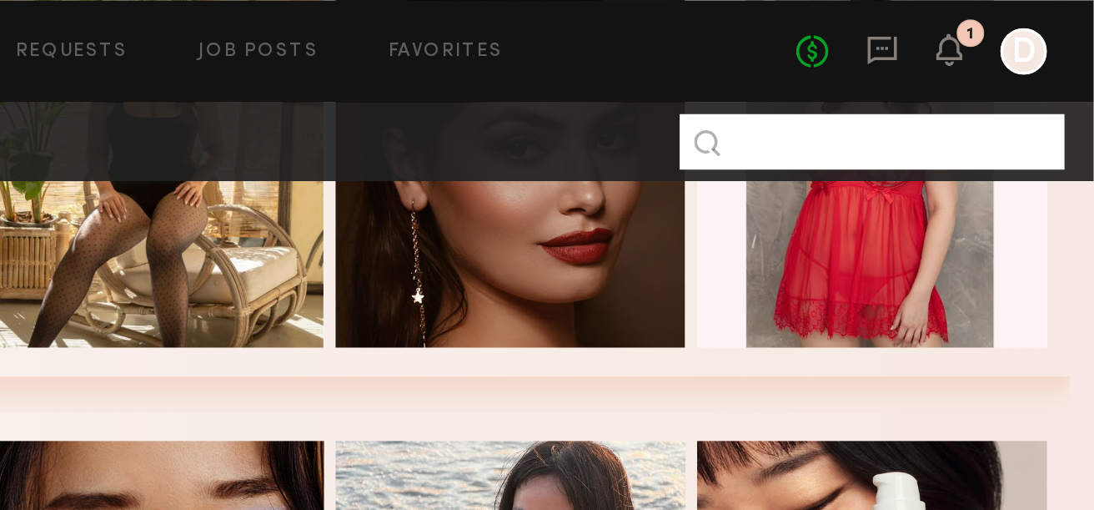
click at [957, 89] on input at bounding box center [967, 81] width 220 height 32
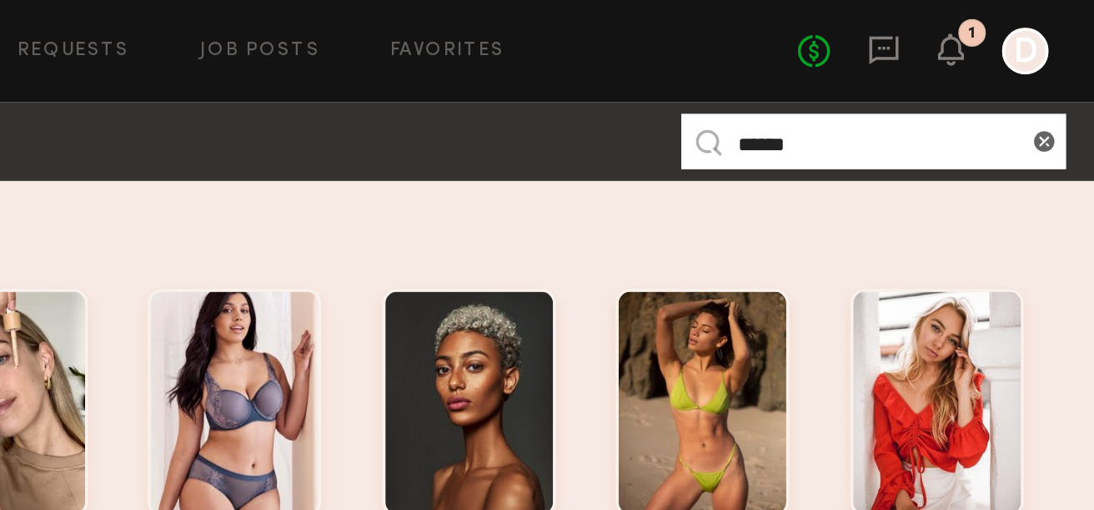
scroll to position [0, 0]
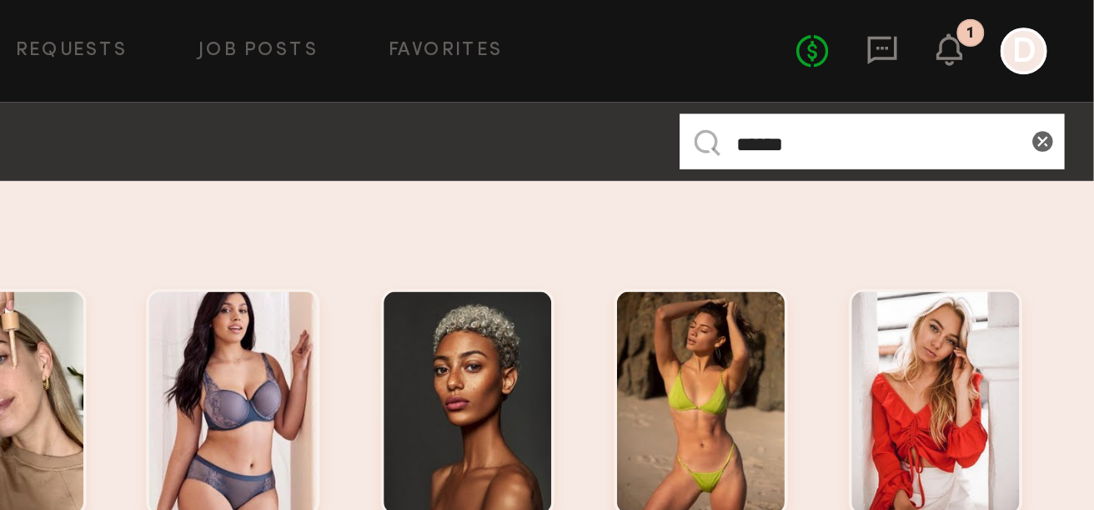
drag, startPoint x: 931, startPoint y: 82, endPoint x: 886, endPoint y: 82, distance: 45.0
click at [886, 82] on nb-model-search-input "******" at bounding box center [967, 81] width 220 height 32
type input "*"
type input "********"
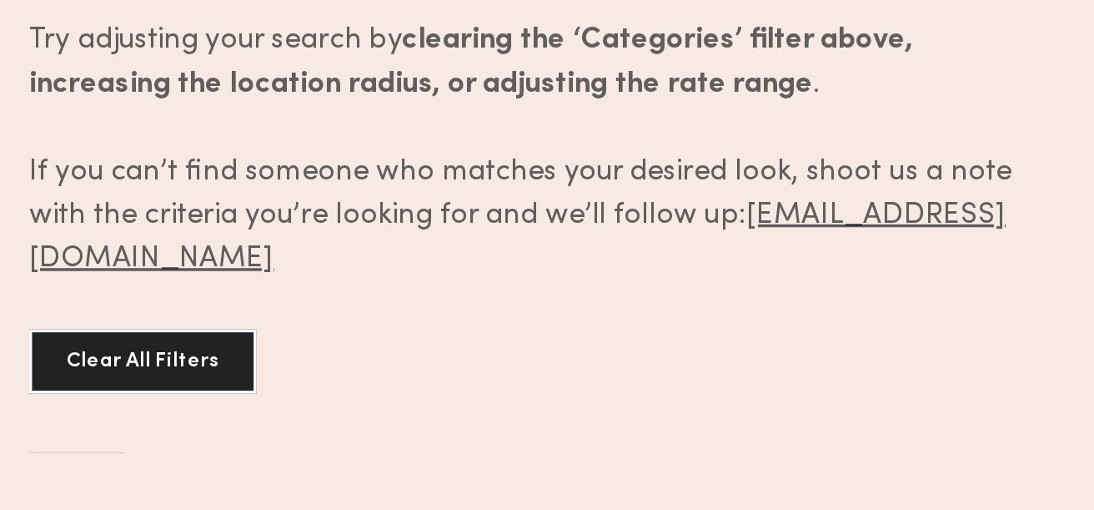
scroll to position [188, 0]
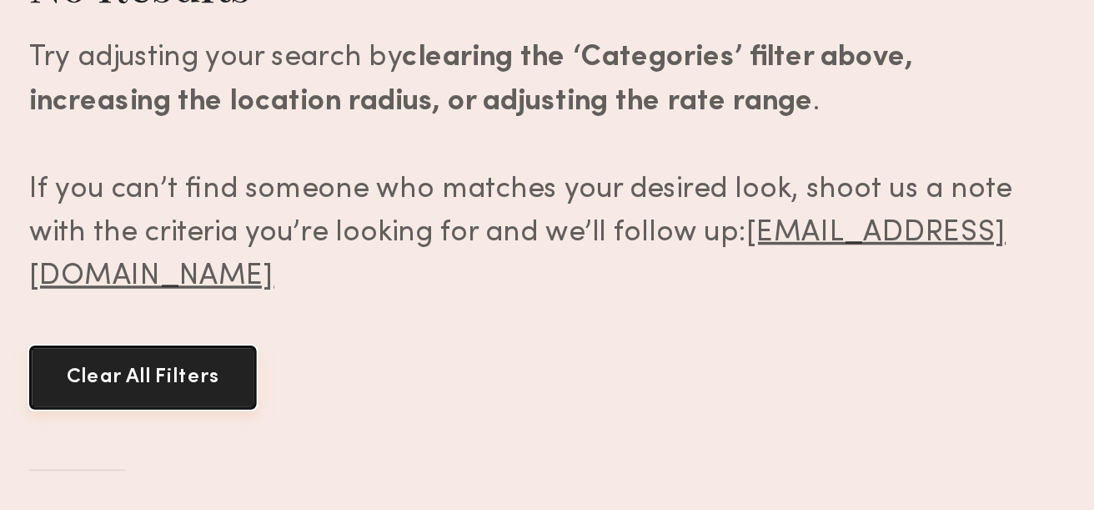
click at [75, 424] on button "Clear All Filters" at bounding box center [82, 423] width 130 height 37
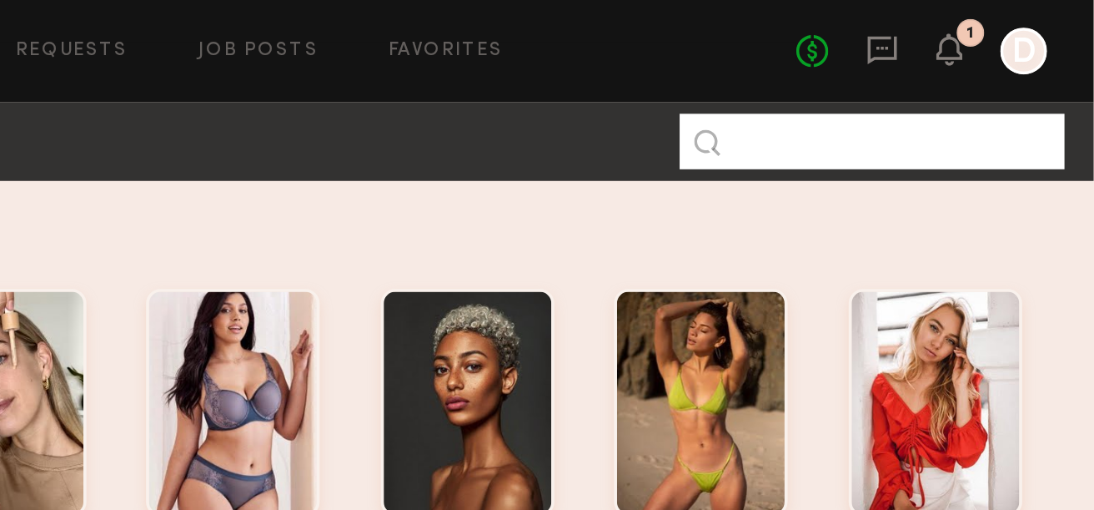
click at [946, 84] on input at bounding box center [967, 81] width 220 height 32
type input "******"
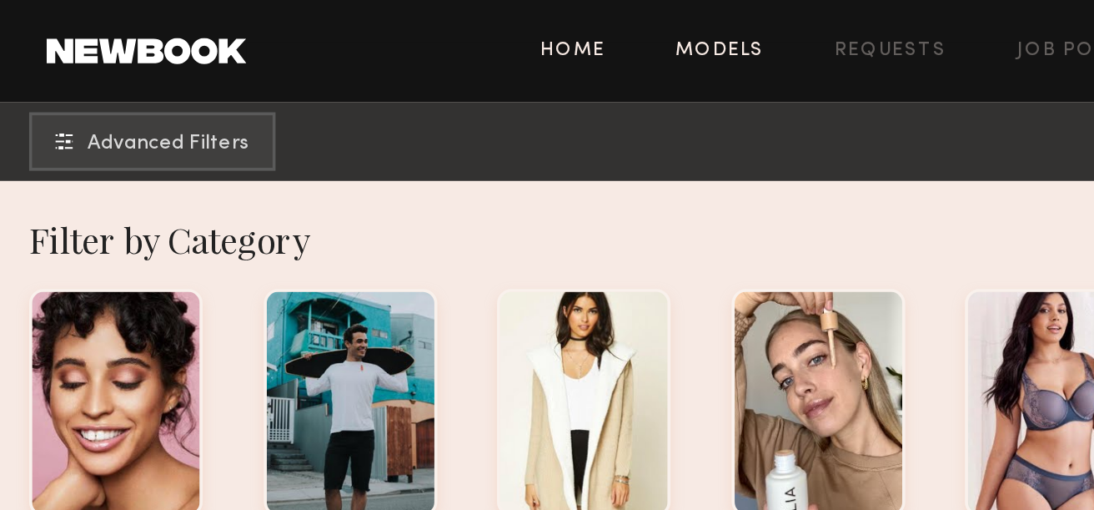
click at [319, 28] on link "Home" at bounding box center [328, 29] width 38 height 11
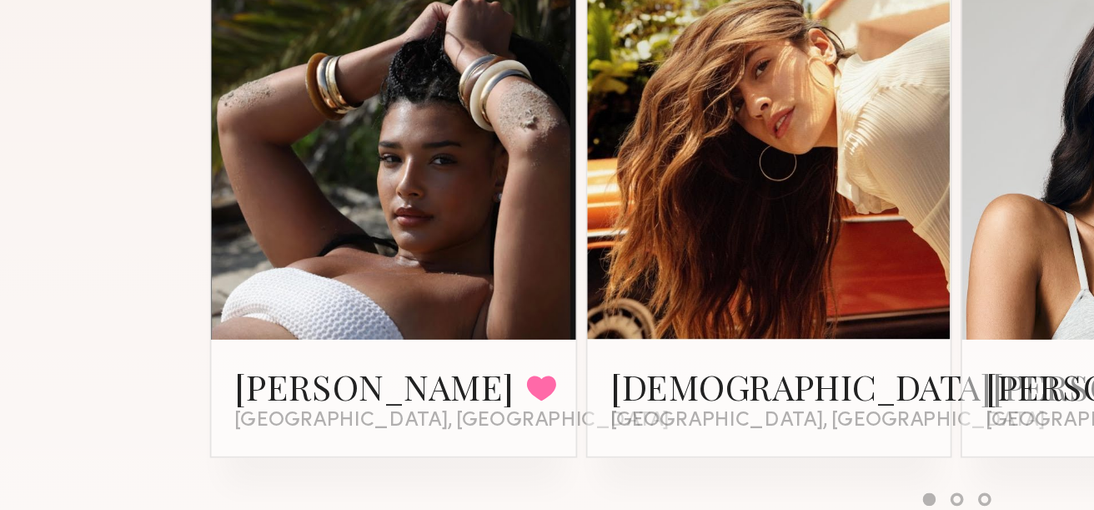
scroll to position [173, 0]
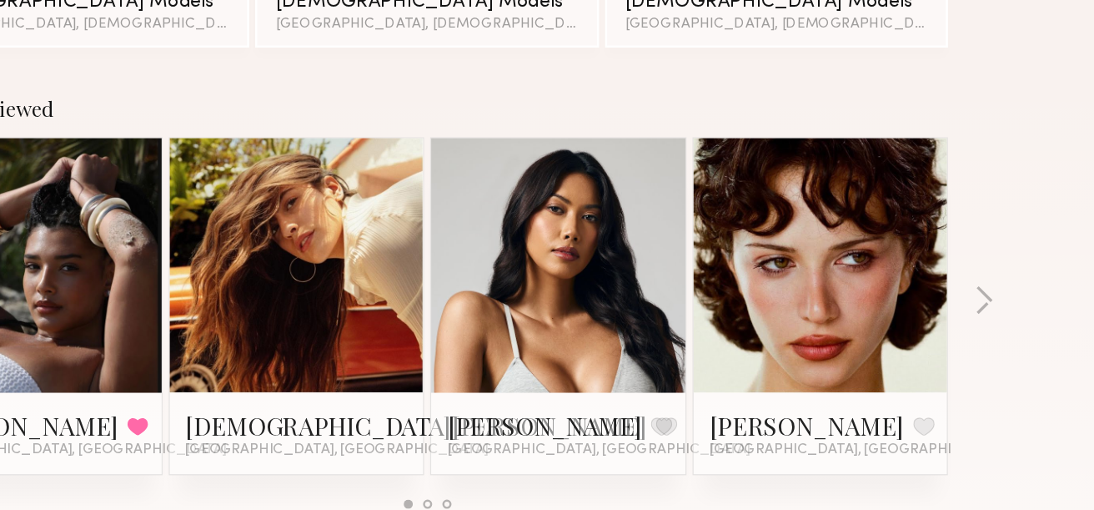
click at [659, 333] on link at bounding box center [655, 309] width 102 height 208
